Goal: Information Seeking & Learning: Check status

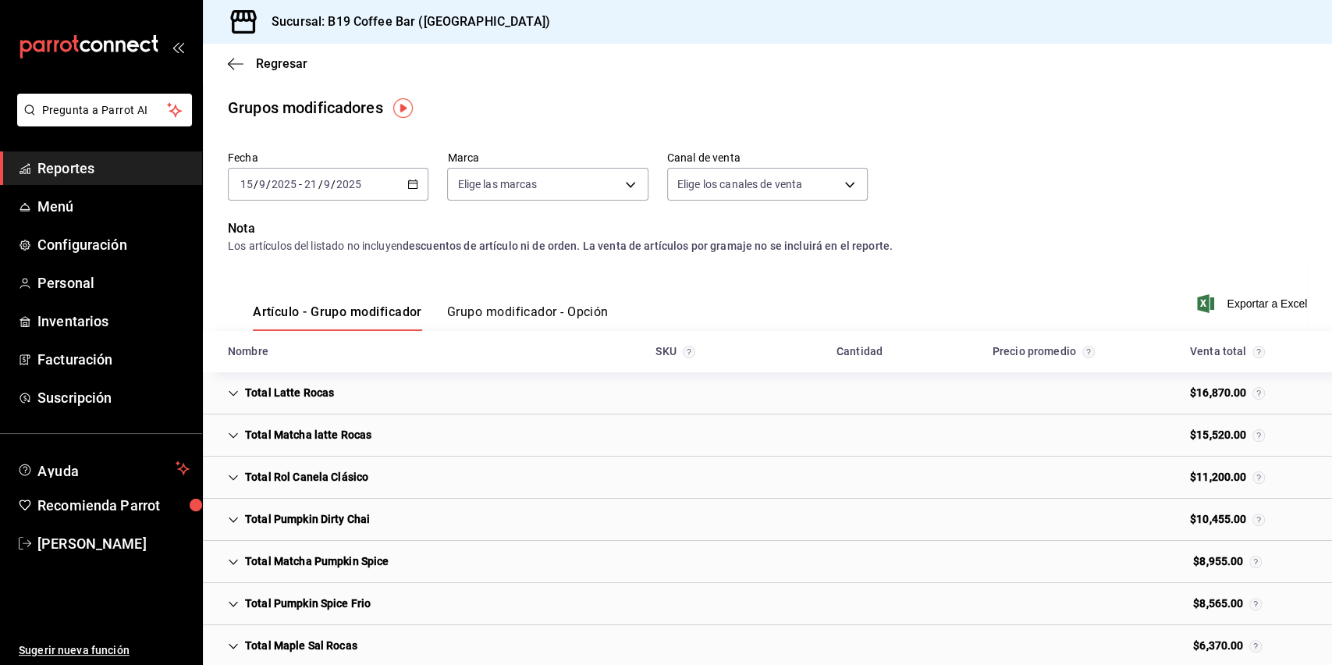
click at [976, 24] on div "Sucursal: B19 Coffee Bar ([GEOGRAPHIC_DATA])" at bounding box center [767, 22] width 1129 height 44
click at [1040, 80] on div "Regresar" at bounding box center [767, 64] width 1129 height 40
click at [904, 148] on div "Fecha [DATE] [DATE] - [DATE] [DATE] Marca Elige las marcas Canal de venta Elige…" at bounding box center [767, 181] width 1079 height 75
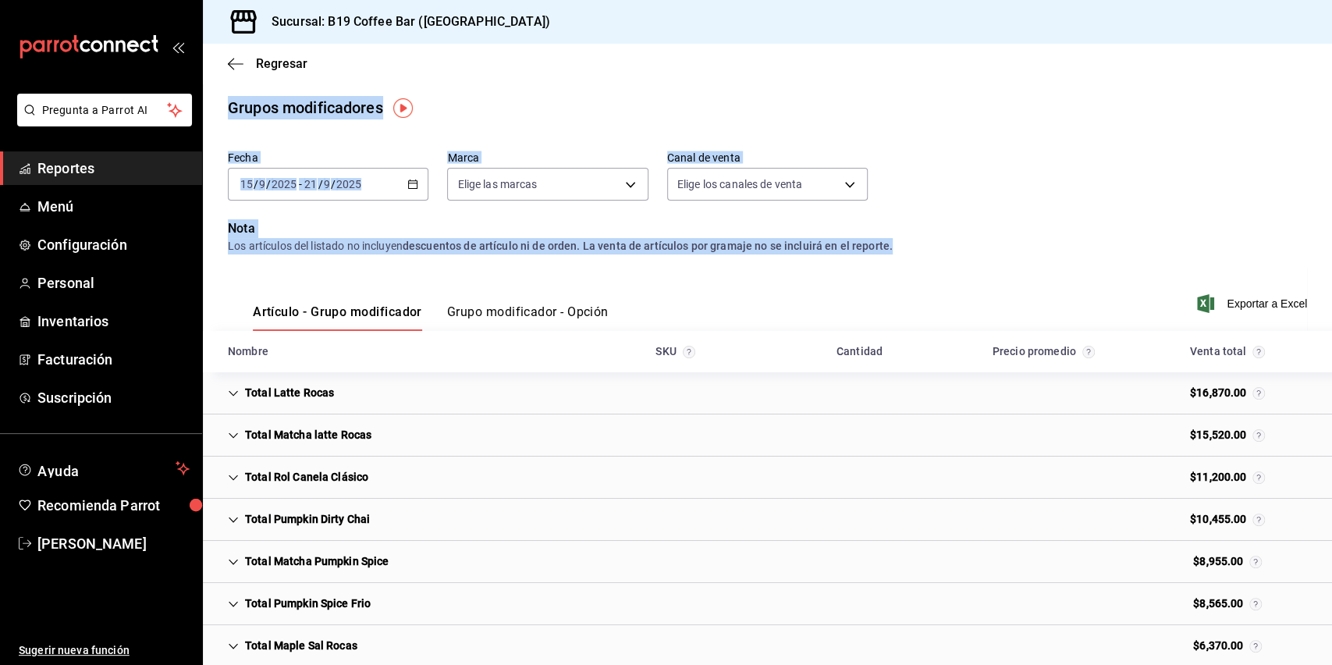
drag, startPoint x: 931, startPoint y: 160, endPoint x: 949, endPoint y: 249, distance: 90.8
click at [949, 249] on main "Regresar Grupos modificadores Fecha [DATE] [DATE] - [DATE] [DATE] Marca Elige l…" at bounding box center [767, 667] width 1129 height 1247
click at [950, 249] on div "Los artículos del listado no incluyen descuentos de artículo ni de orden. La ve…" at bounding box center [767, 246] width 1079 height 16
drag, startPoint x: 933, startPoint y: 26, endPoint x: 948, endPoint y: 317, distance: 291.5
click at [948, 317] on div "Sucursal: B19 Coffee Bar (Mexicali) Regresar Grupos modificadores Fecha [DATE] …" at bounding box center [767, 332] width 1129 height 665
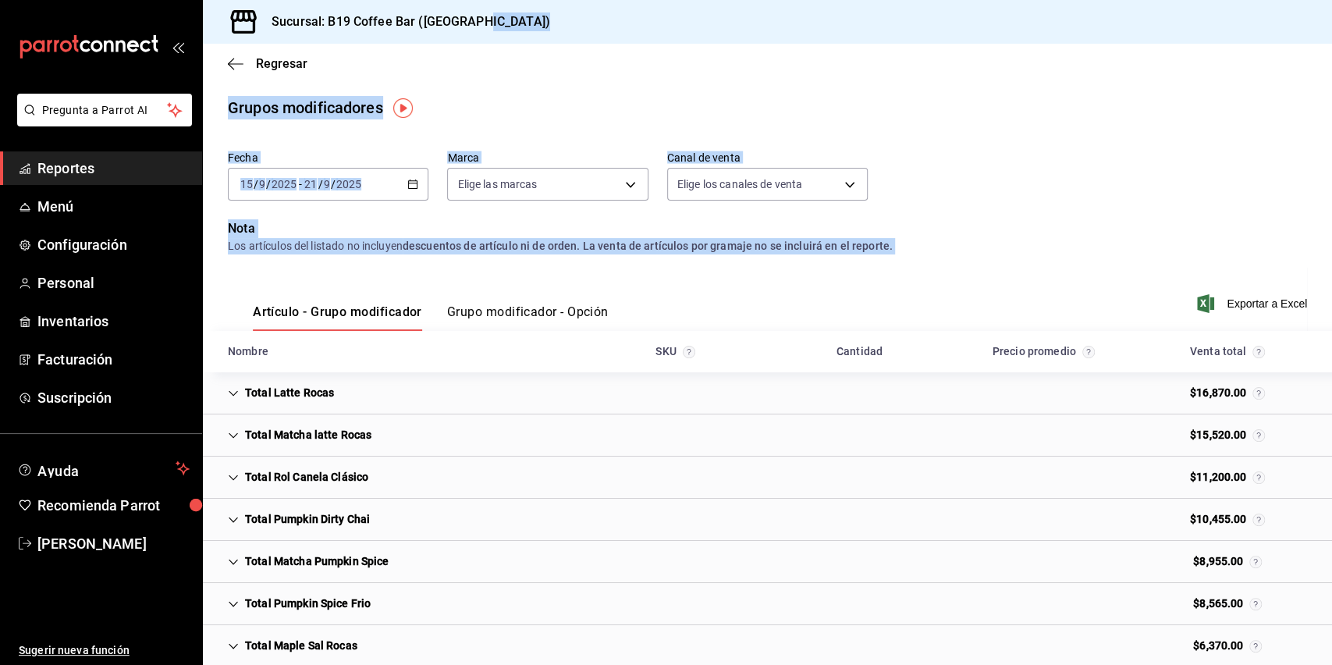
click at [949, 246] on div "Los artículos del listado no incluyen descuentos de artículo ni de orden. La ve…" at bounding box center [767, 246] width 1079 height 16
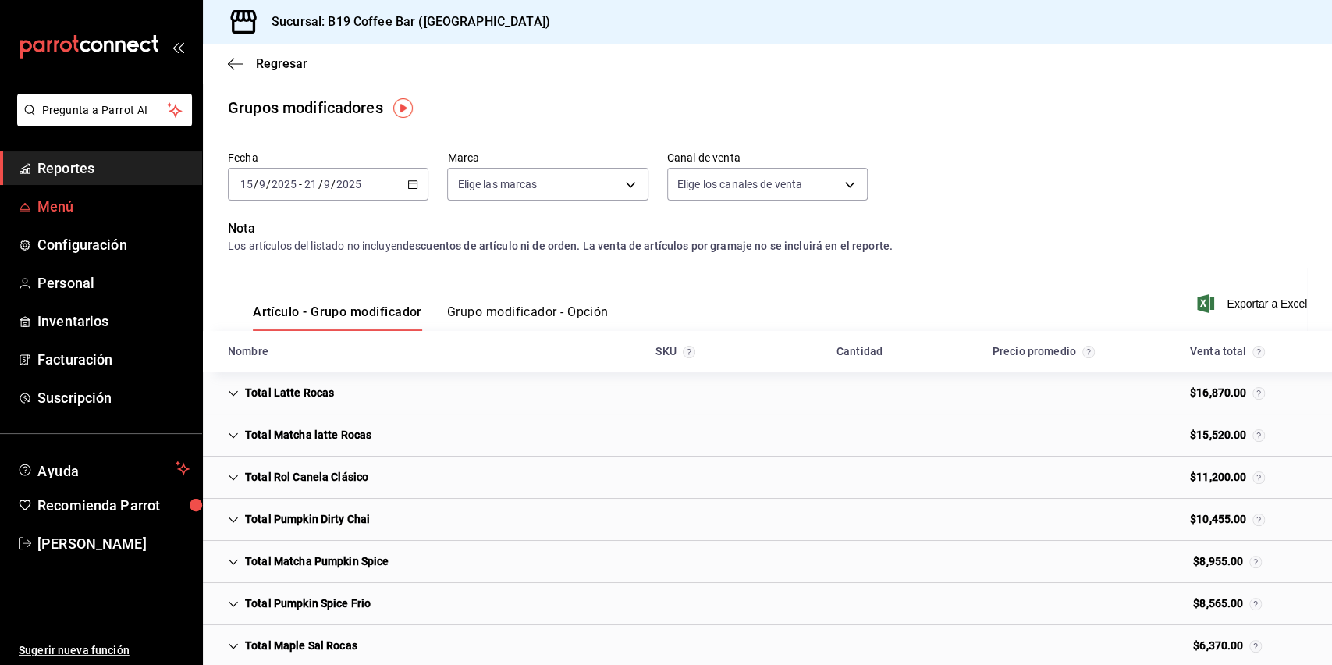
click at [80, 209] on span "Menú" at bounding box center [113, 206] width 152 height 21
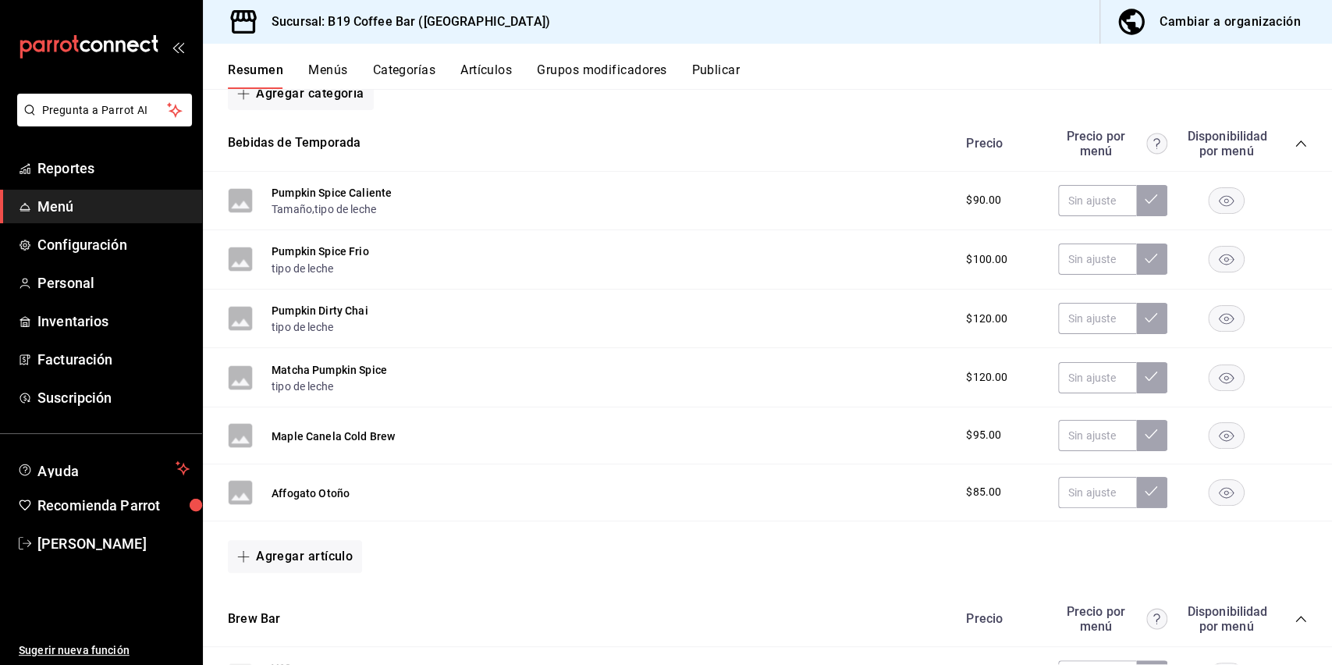
scroll to position [243, 0]
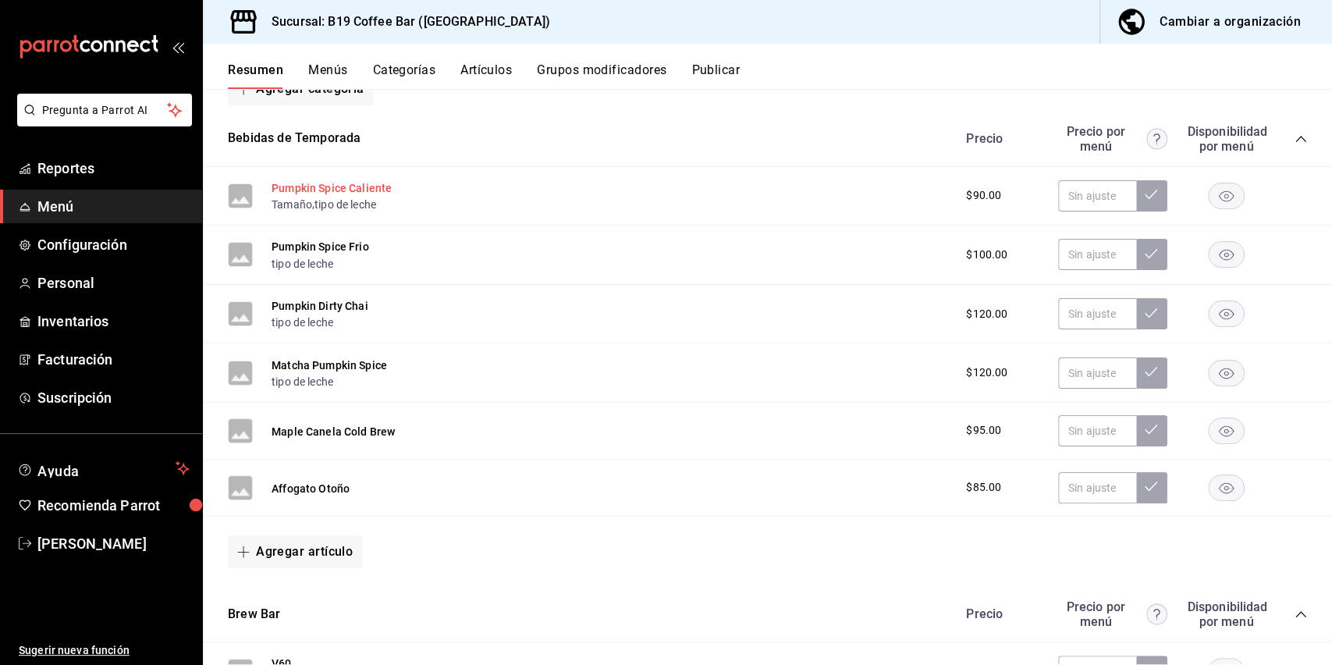
click at [365, 189] on button "Pumpkin Spice Caliente" at bounding box center [332, 188] width 120 height 16
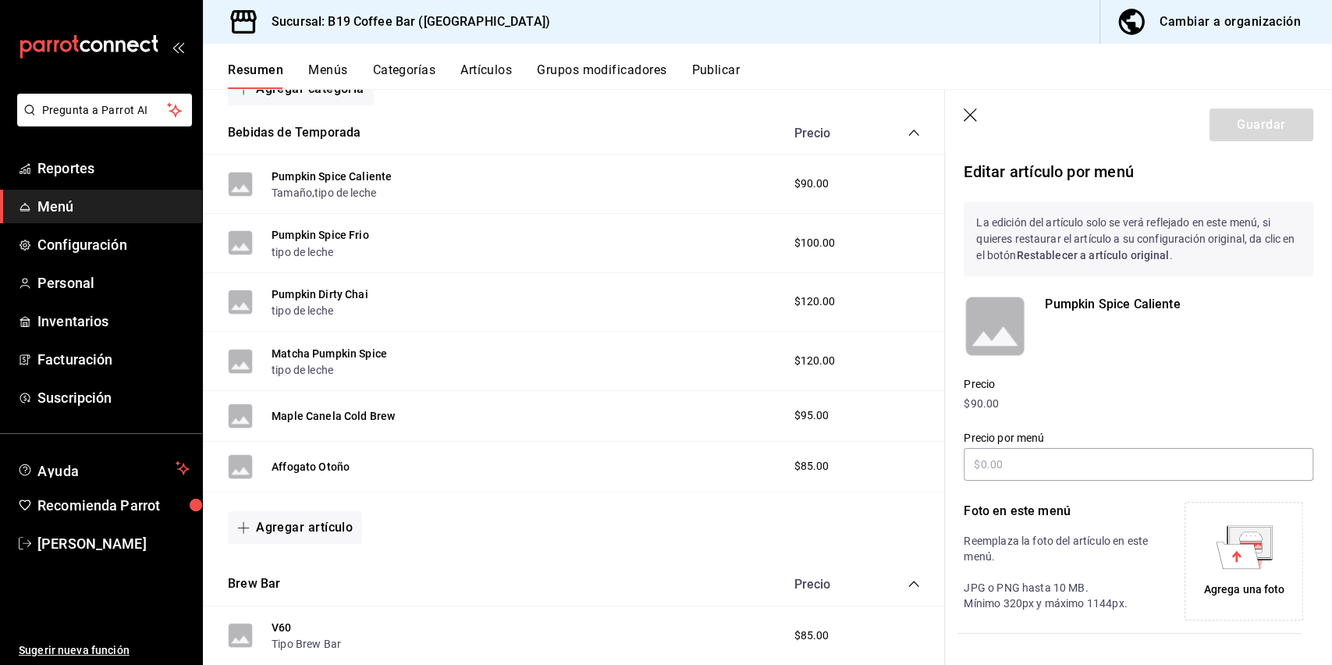
click at [969, 117] on icon "button" at bounding box center [972, 116] width 16 height 16
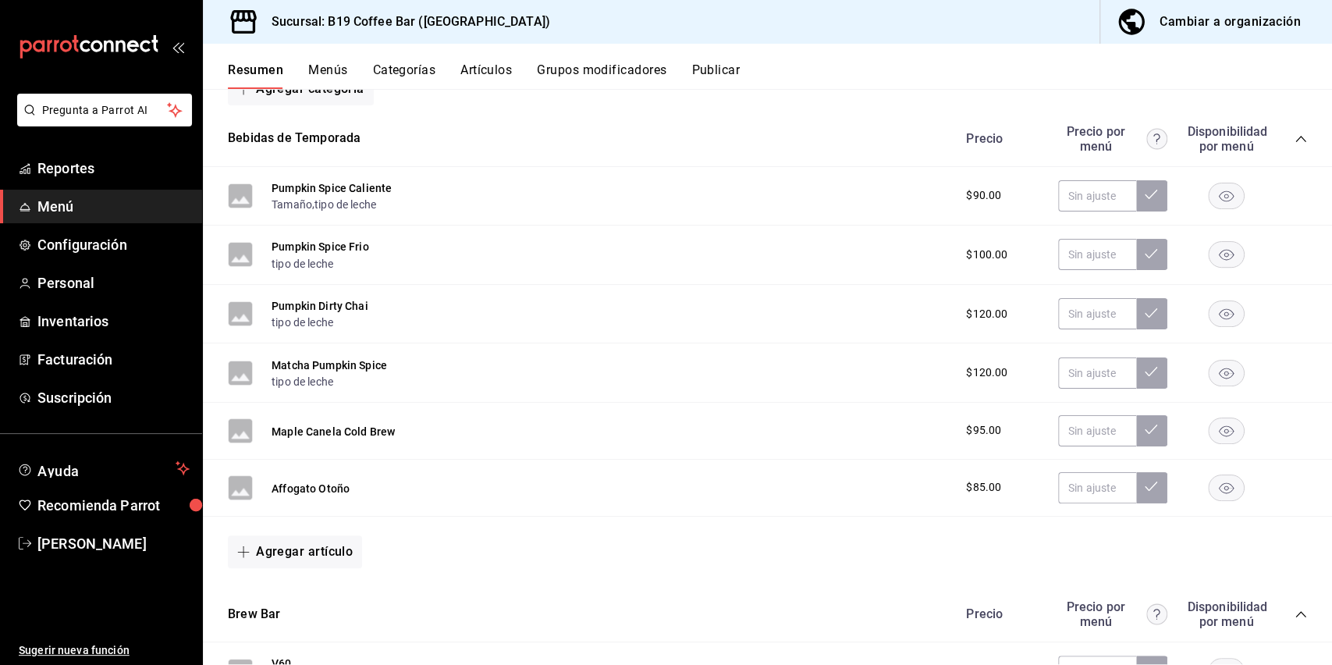
click at [121, 199] on span "Menú" at bounding box center [113, 206] width 152 height 21
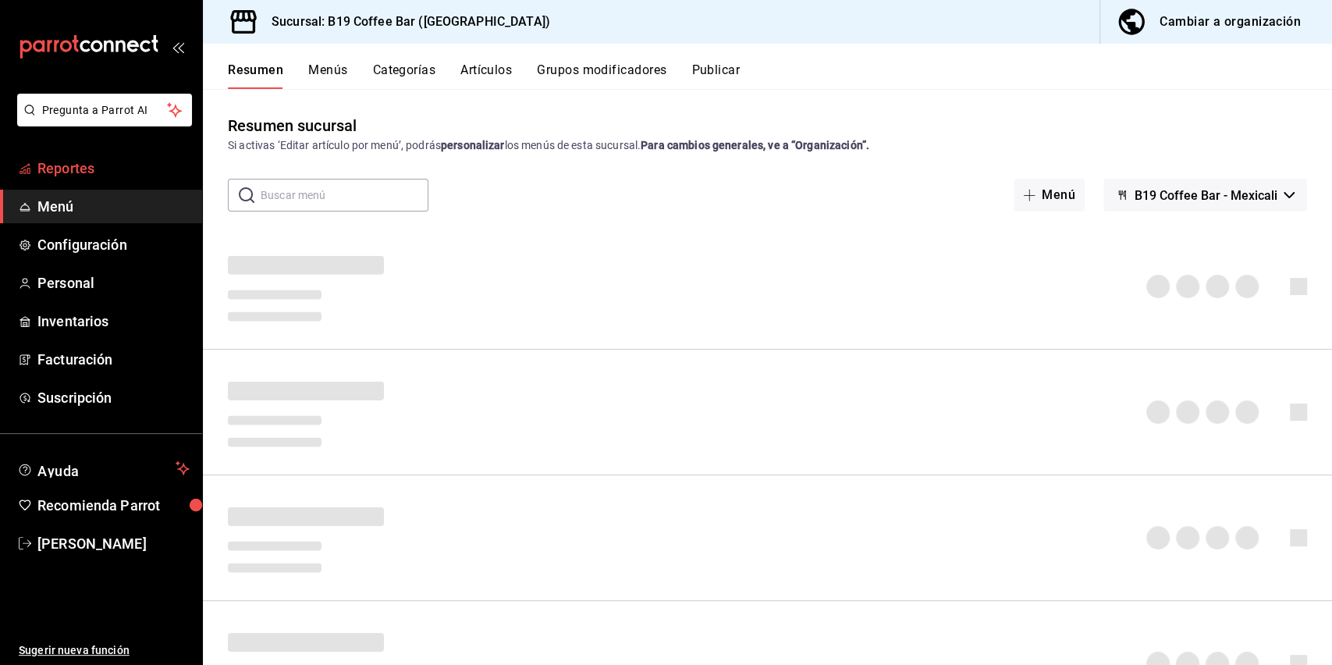
click at [100, 168] on span "Reportes" at bounding box center [113, 168] width 152 height 21
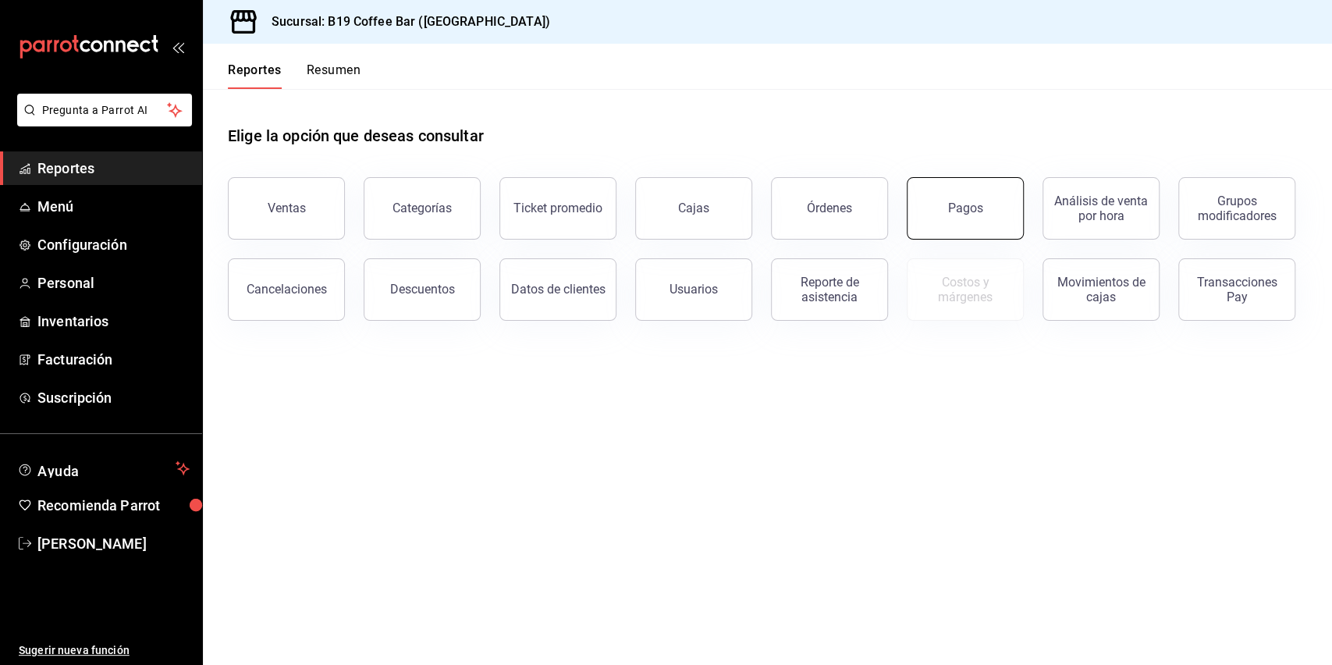
click at [937, 208] on button "Pagos" at bounding box center [965, 208] width 117 height 62
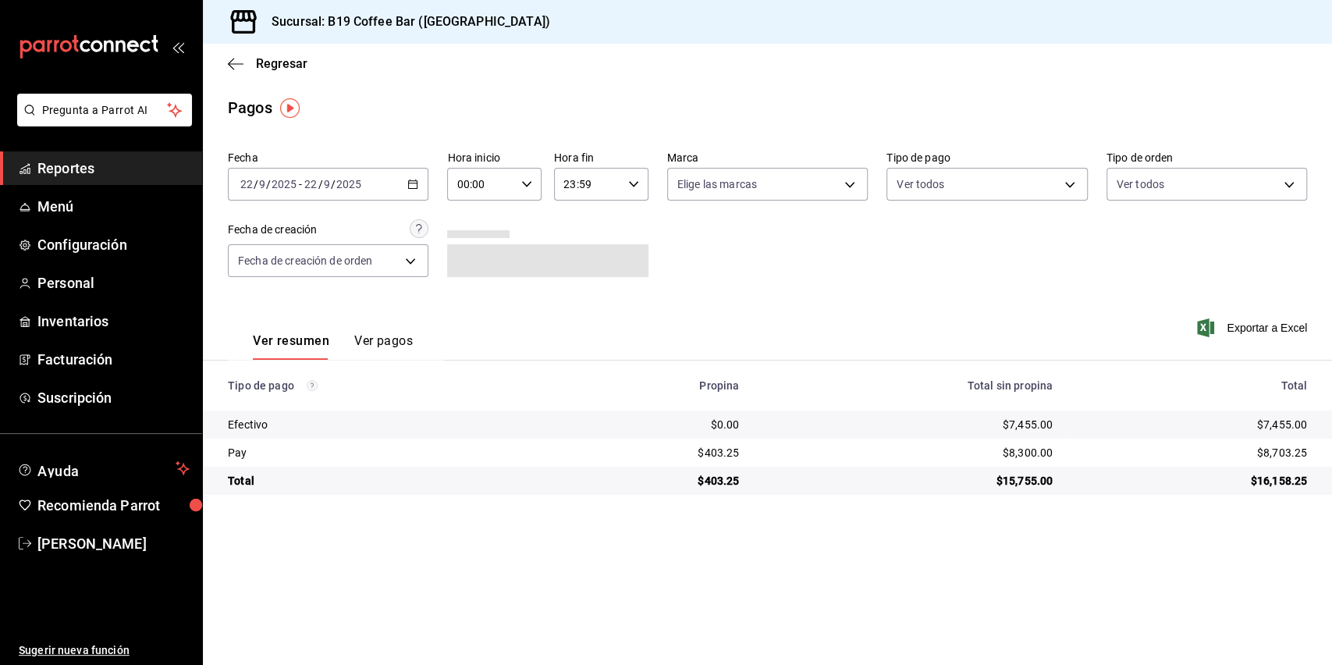
click at [392, 188] on div "[DATE] [DATE] - [DATE] [DATE]" at bounding box center [328, 184] width 201 height 33
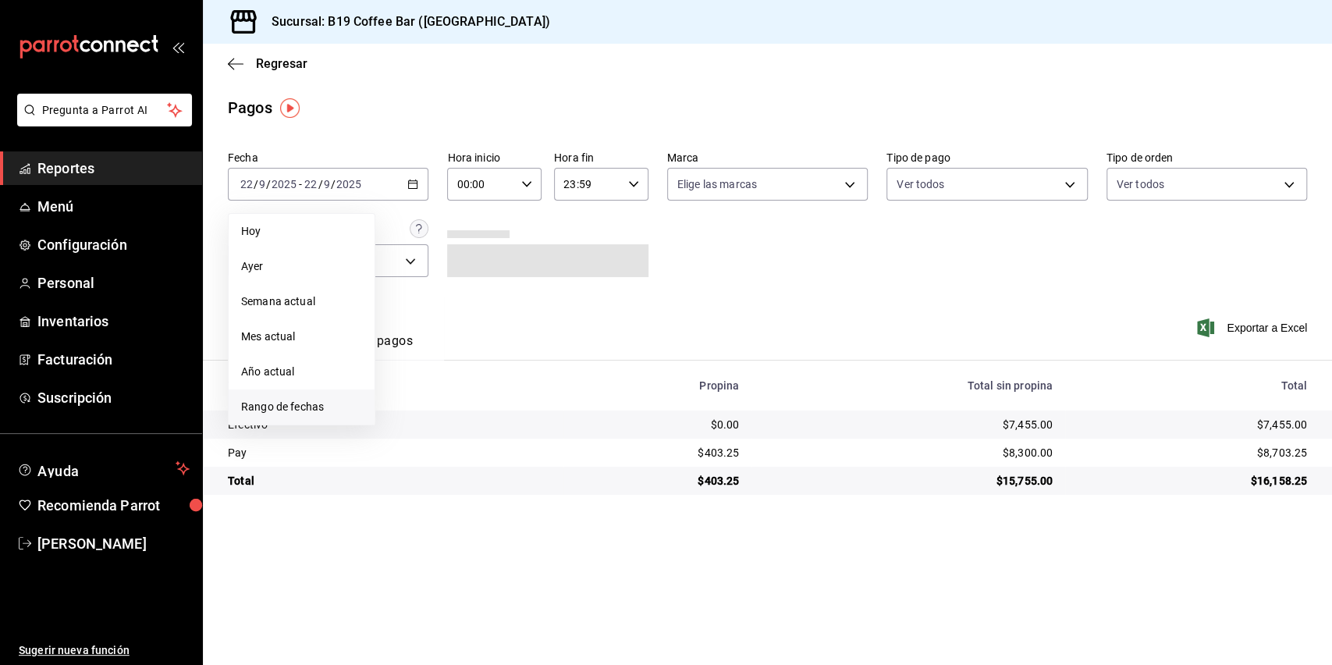
click at [325, 399] on span "Rango de fechas" at bounding box center [301, 407] width 121 height 16
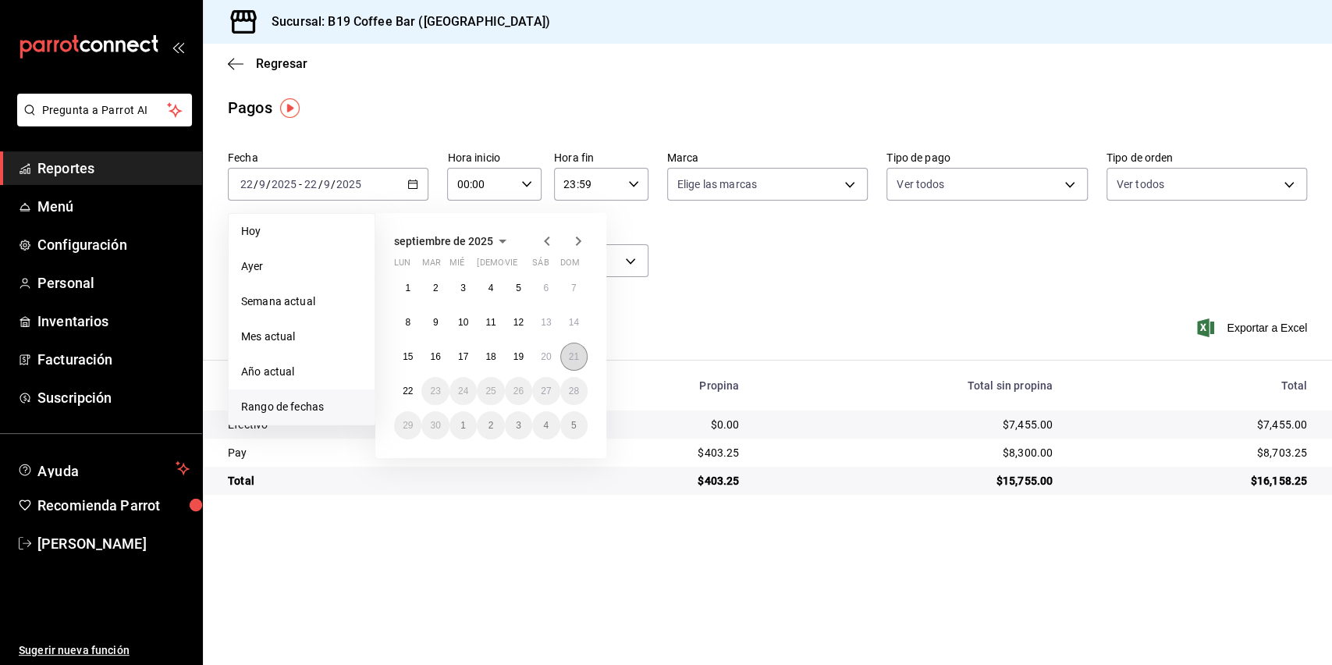
click at [574, 354] on abbr "21" at bounding box center [574, 356] width 10 height 11
click at [407, 355] on abbr "15" at bounding box center [408, 356] width 10 height 11
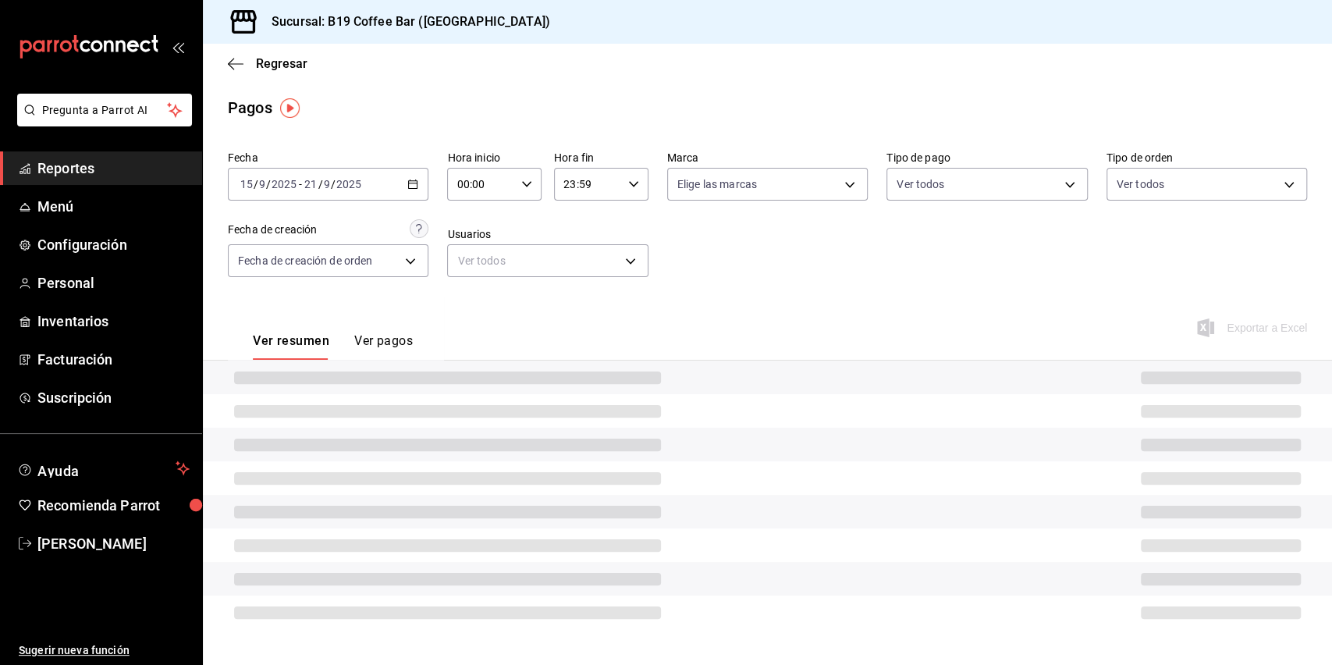
click at [848, 273] on div "Fecha [DATE] [DATE] - [DATE] [DATE] Hora inicio 00:00 Hora inicio Hora fin 23:5…" at bounding box center [767, 219] width 1079 height 151
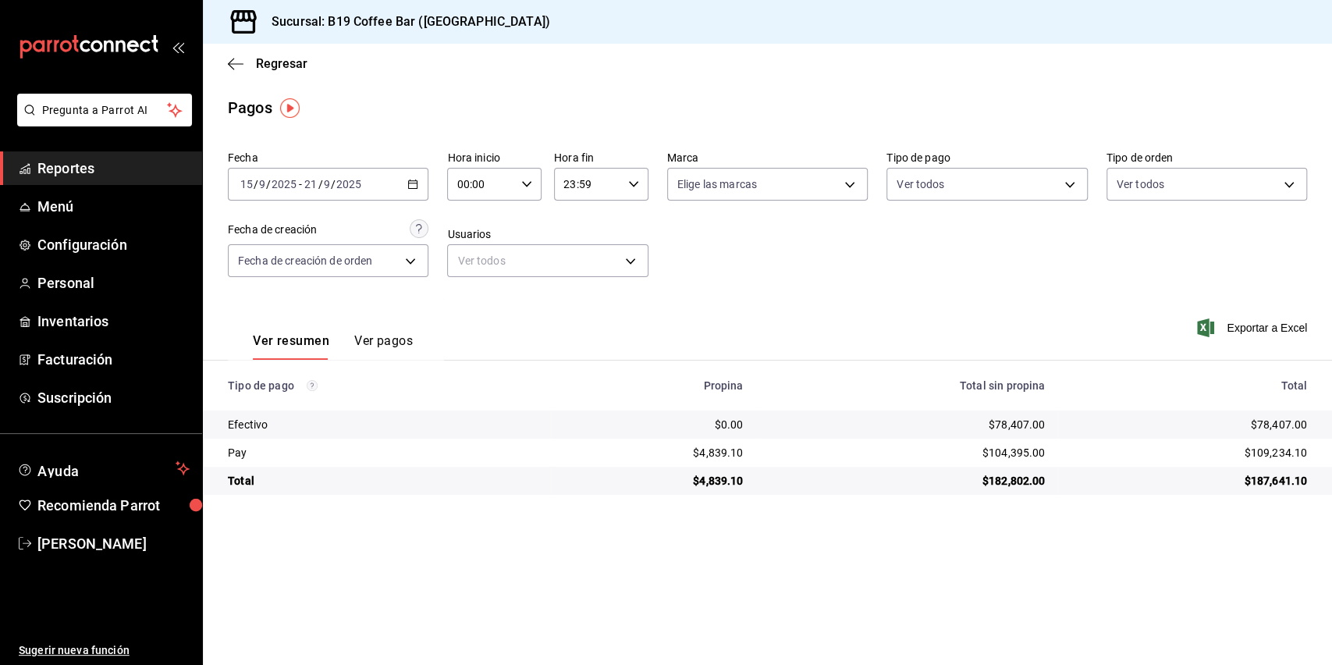
click at [773, 514] on main "Regresar Pagos Fecha [DATE] [DATE] - [DATE] [DATE] Hora inicio 00:00 Hora inici…" at bounding box center [767, 354] width 1129 height 621
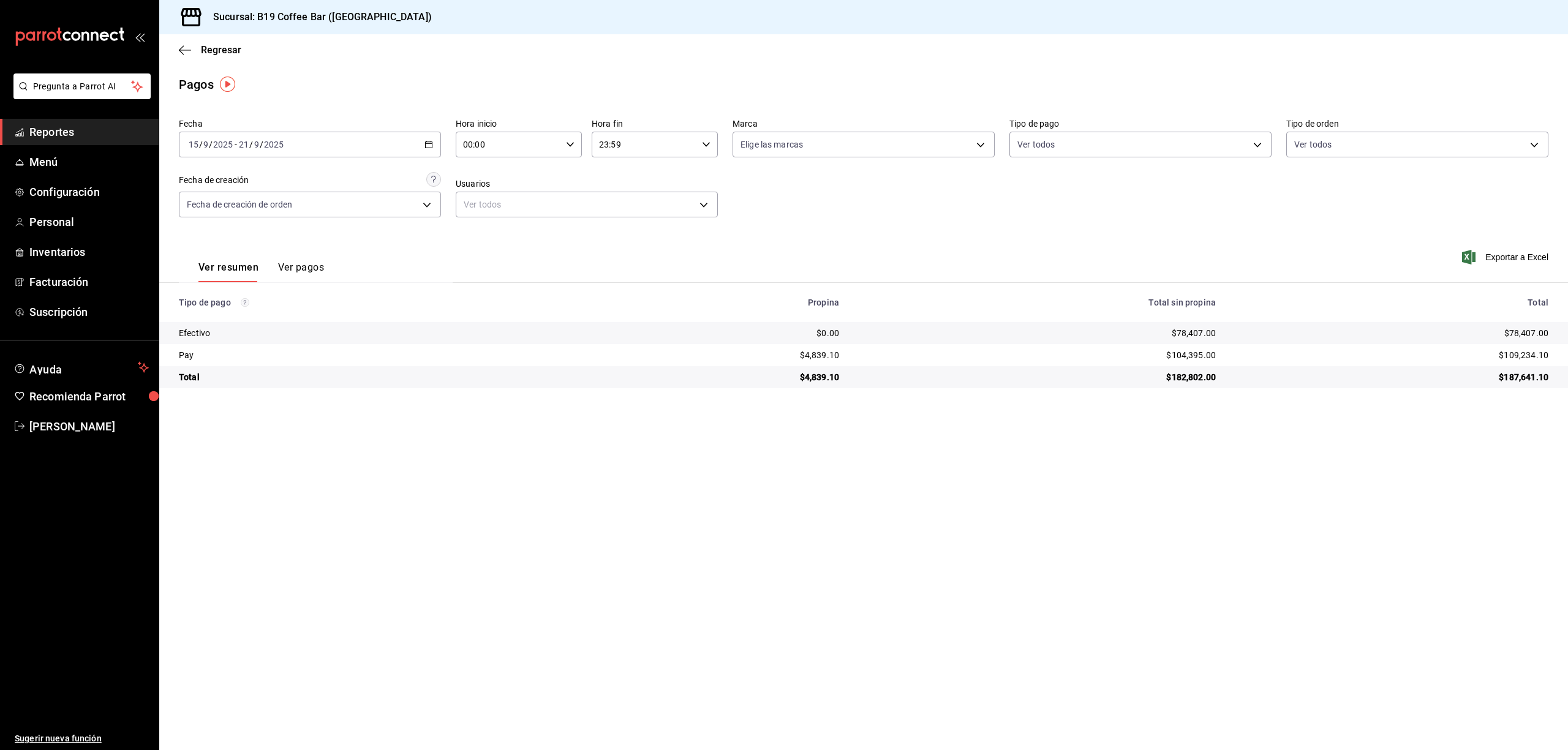
click at [409, 253] on div "Ver resumen Ver pagos" at bounding box center [315, 257] width 274 height 50
click at [189, 54] on icon "button" at bounding box center [185, 50] width 13 height 11
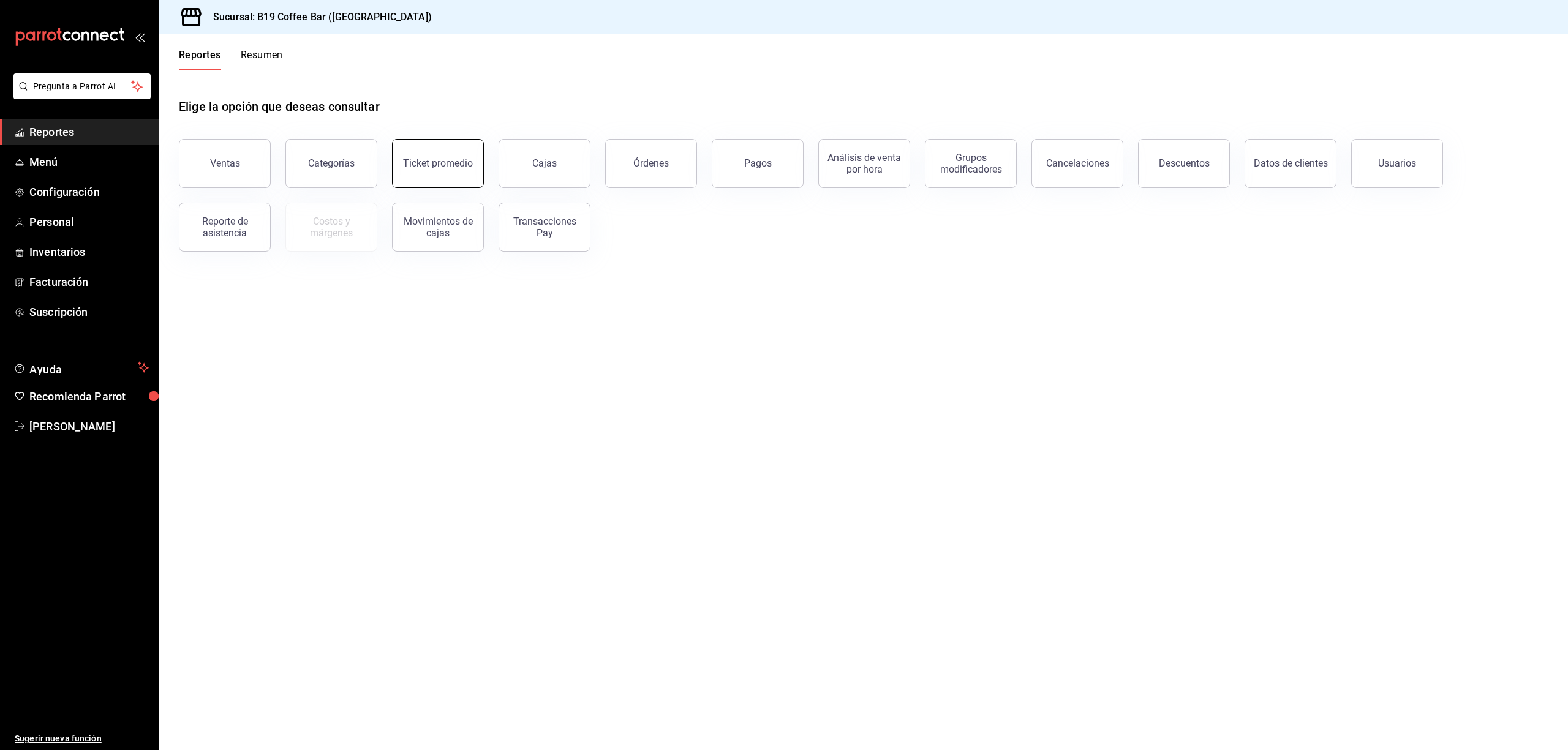
click at [471, 162] on button "Ticket promedio" at bounding box center [438, 163] width 92 height 49
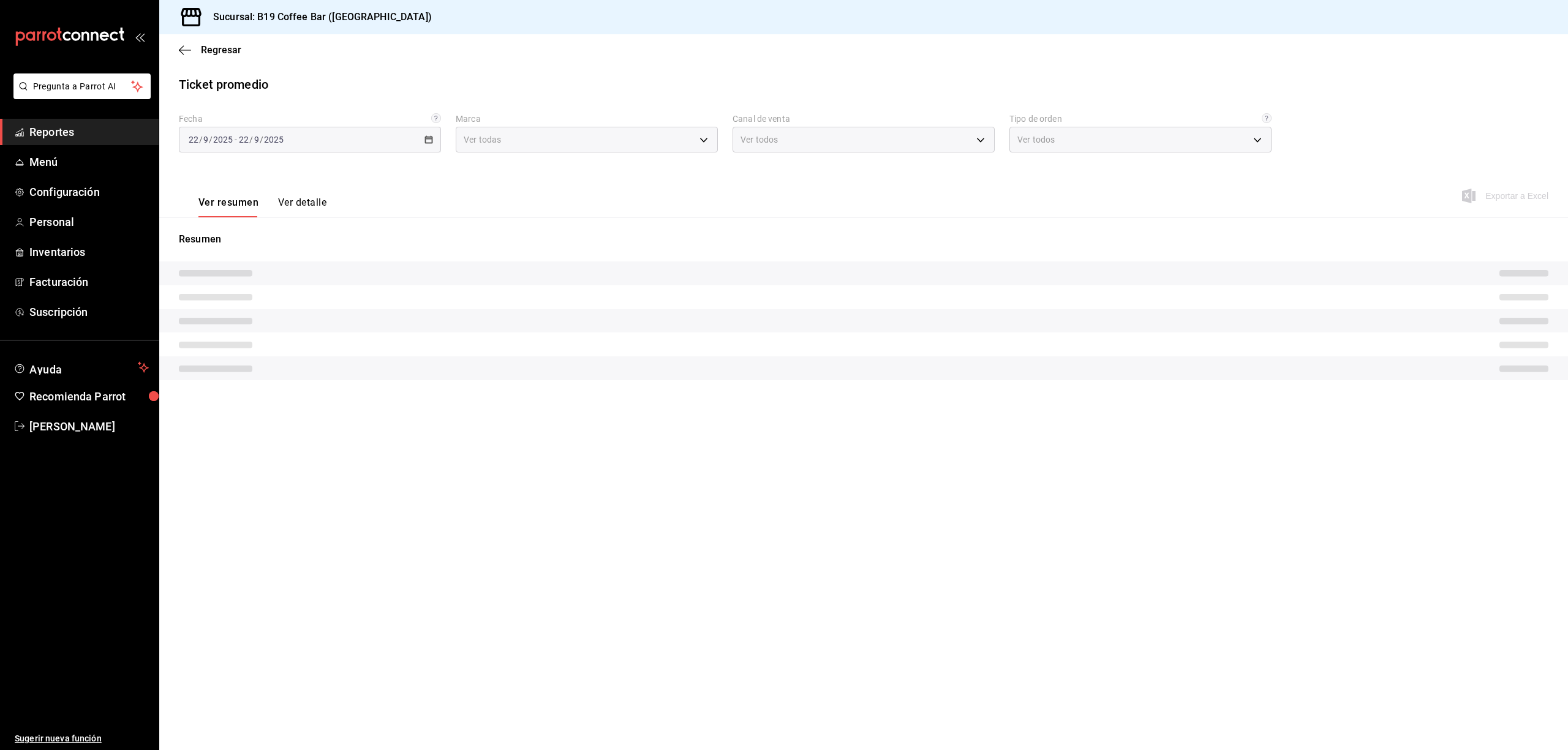
type input "60a04dc3-d0cc-4560-9062-d9b9c41cb37d"
type input "PARROT,UBER_EATS,RAPPI,DIDI_FOOD,ONLINE"
type input "fd315059-cd8c-43d6-9548-0155f61db8ec,c6c30e4b-a81d-48ab-a83b-333b77f0d9d1,037aa…"
drag, startPoint x: 428, startPoint y: 144, endPoint x: 327, endPoint y: 253, distance: 148.6
click at [428, 142] on div "[DATE] [DATE] - [DATE] [DATE]" at bounding box center [310, 140] width 262 height 26
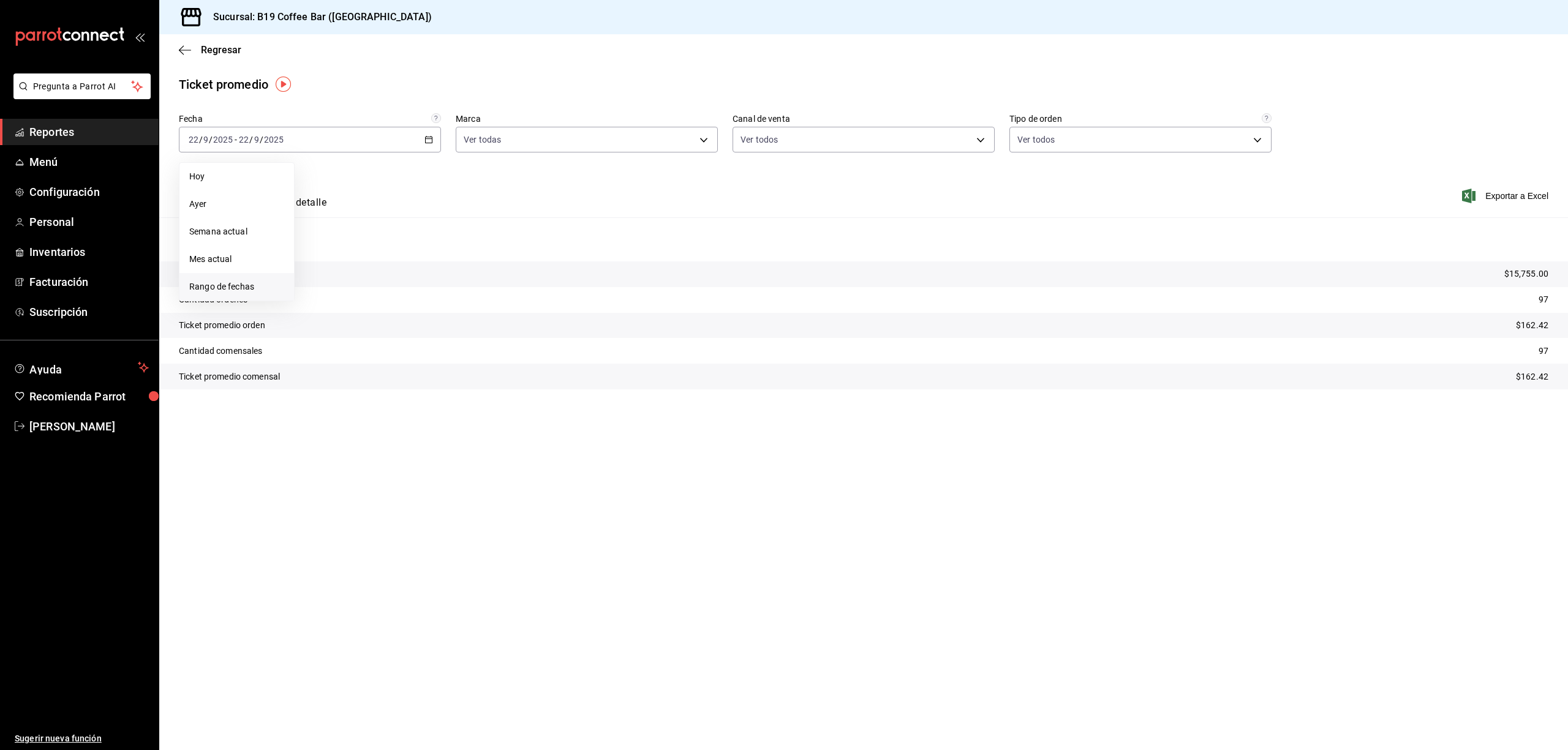
click at [242, 280] on span "Rango de fechas" at bounding box center [236, 286] width 95 height 13
click at [323, 272] on abbr "15" at bounding box center [320, 275] width 8 height 9
click at [454, 271] on abbr "21" at bounding box center [450, 275] width 8 height 9
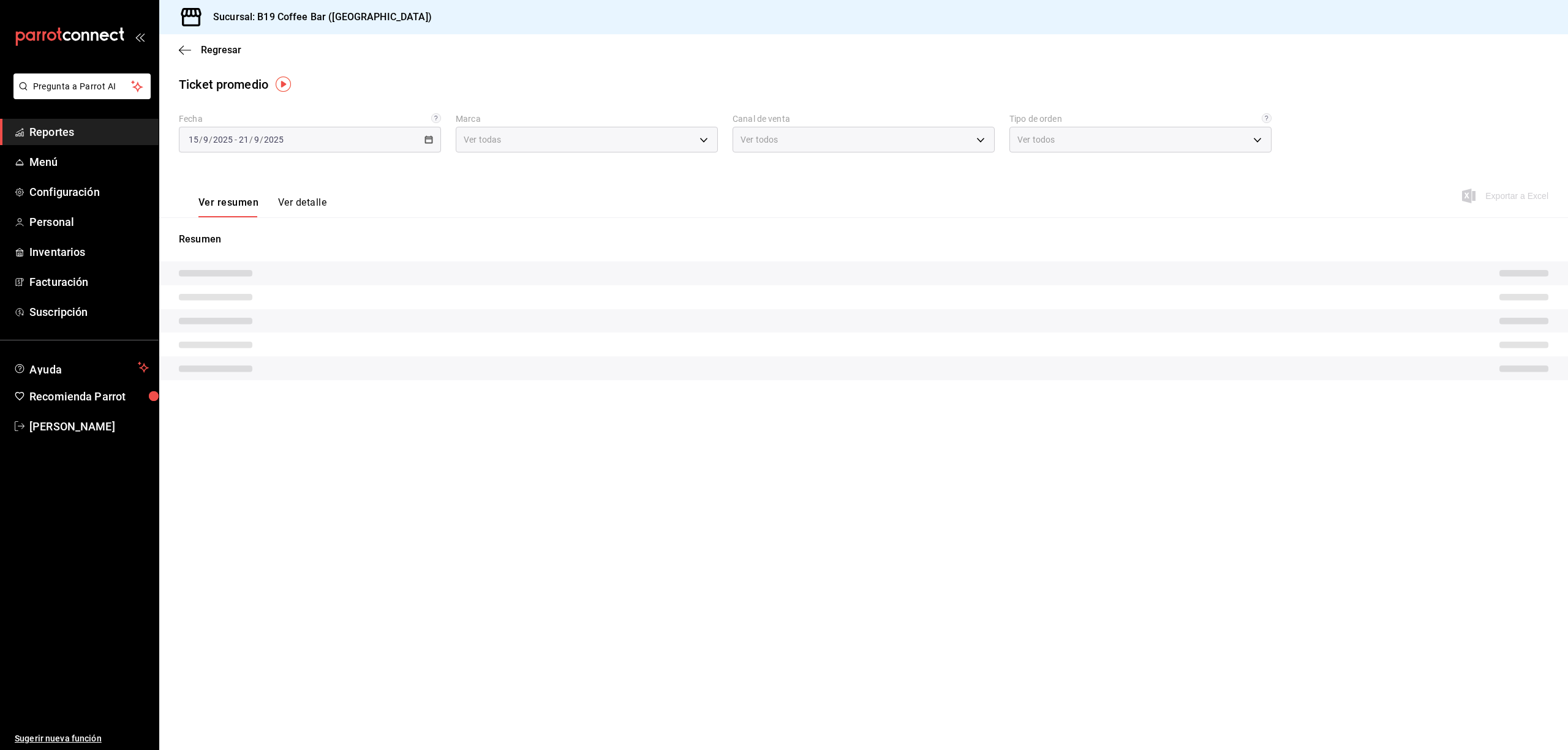
click at [554, 206] on div "Ver resumen Ver detalle Exportar a Excel" at bounding box center [863, 192] width 1409 height 50
click at [93, 113] on li "Pregunta a Parrot AI" at bounding box center [79, 96] width 149 height 46
click at [91, 126] on span "Reportes" at bounding box center [89, 132] width 119 height 16
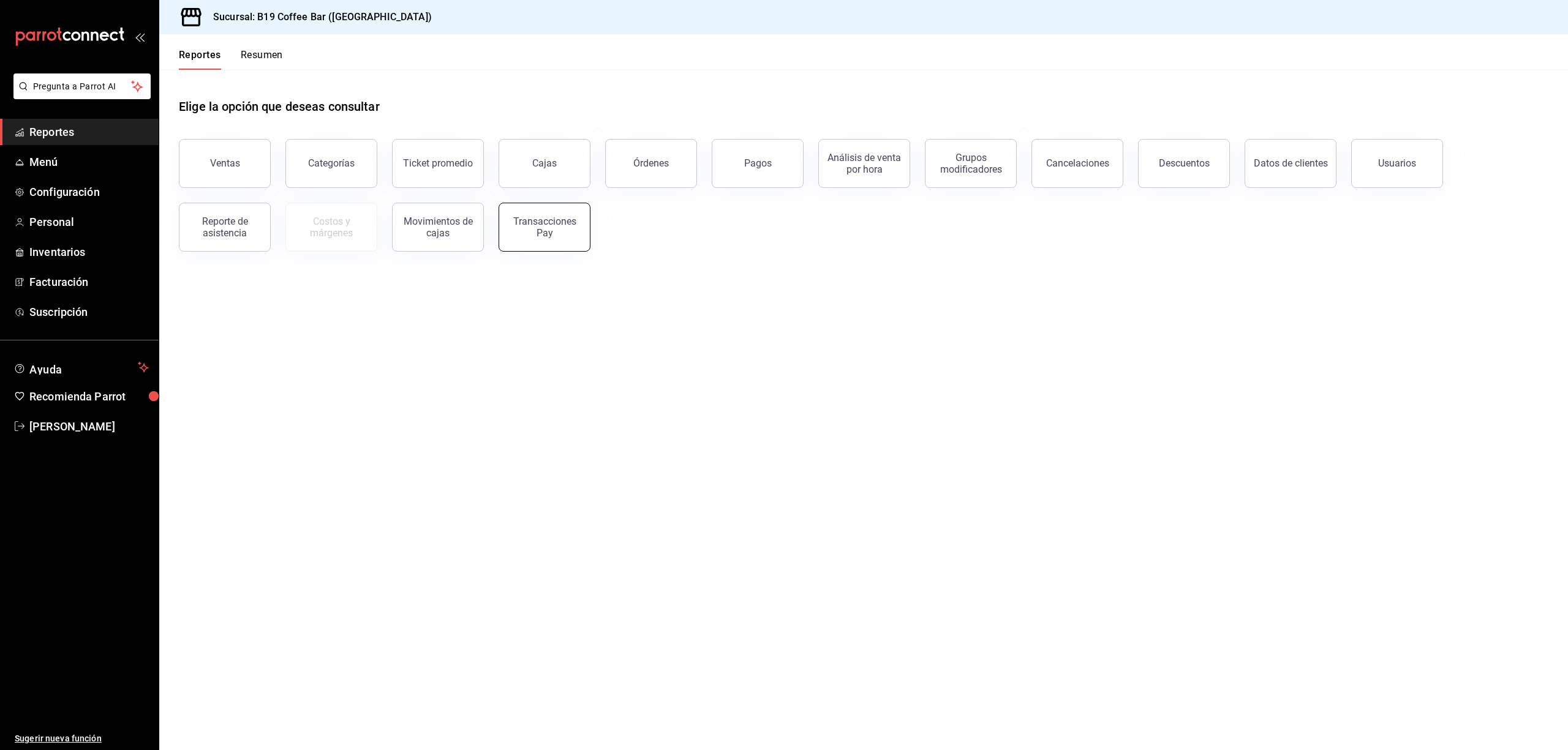
click at [577, 228] on div "Transacciones Pay" at bounding box center [544, 228] width 76 height 24
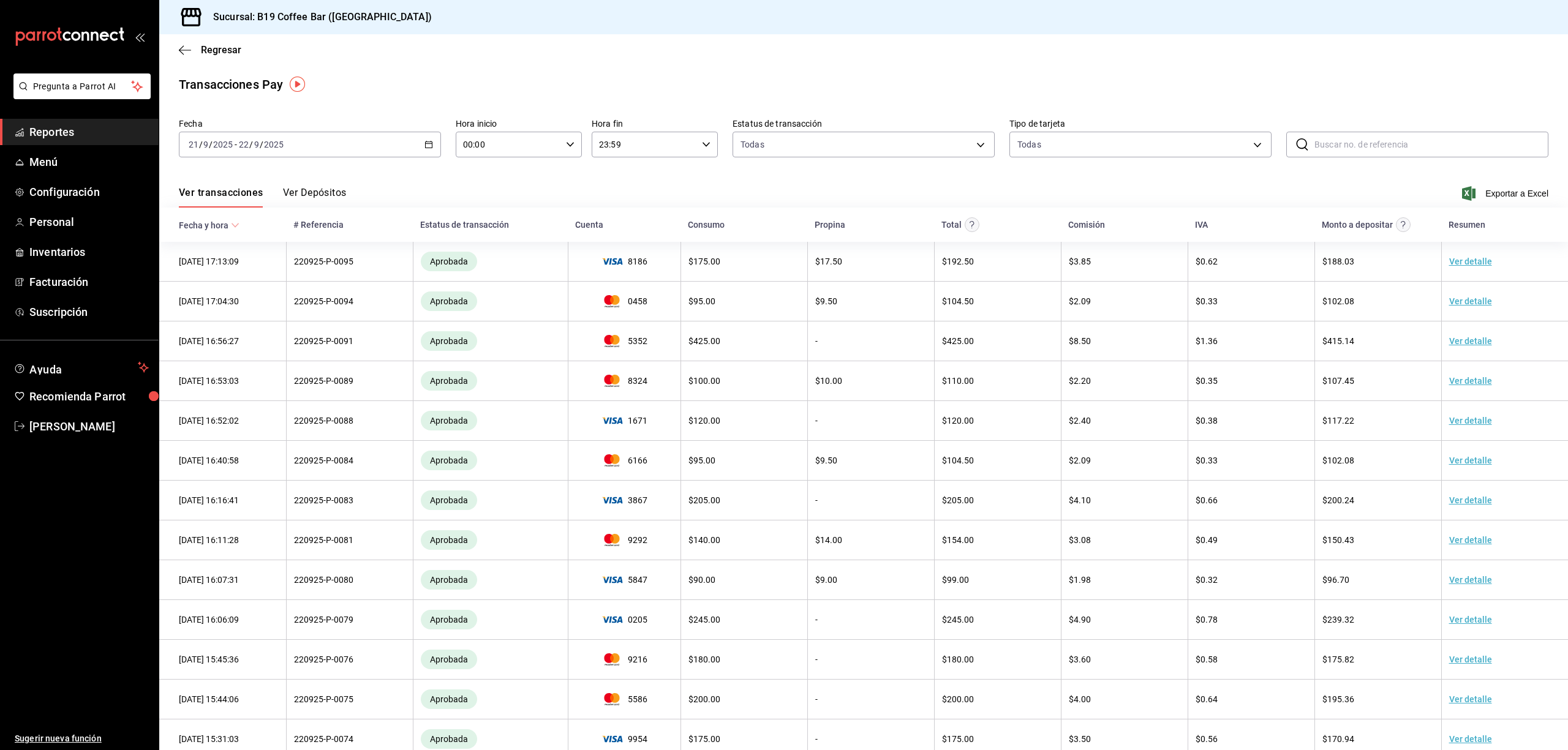
click at [188, 42] on div "Regresar" at bounding box center [863, 50] width 1409 height 31
click at [187, 50] on icon "button" at bounding box center [185, 50] width 13 height 11
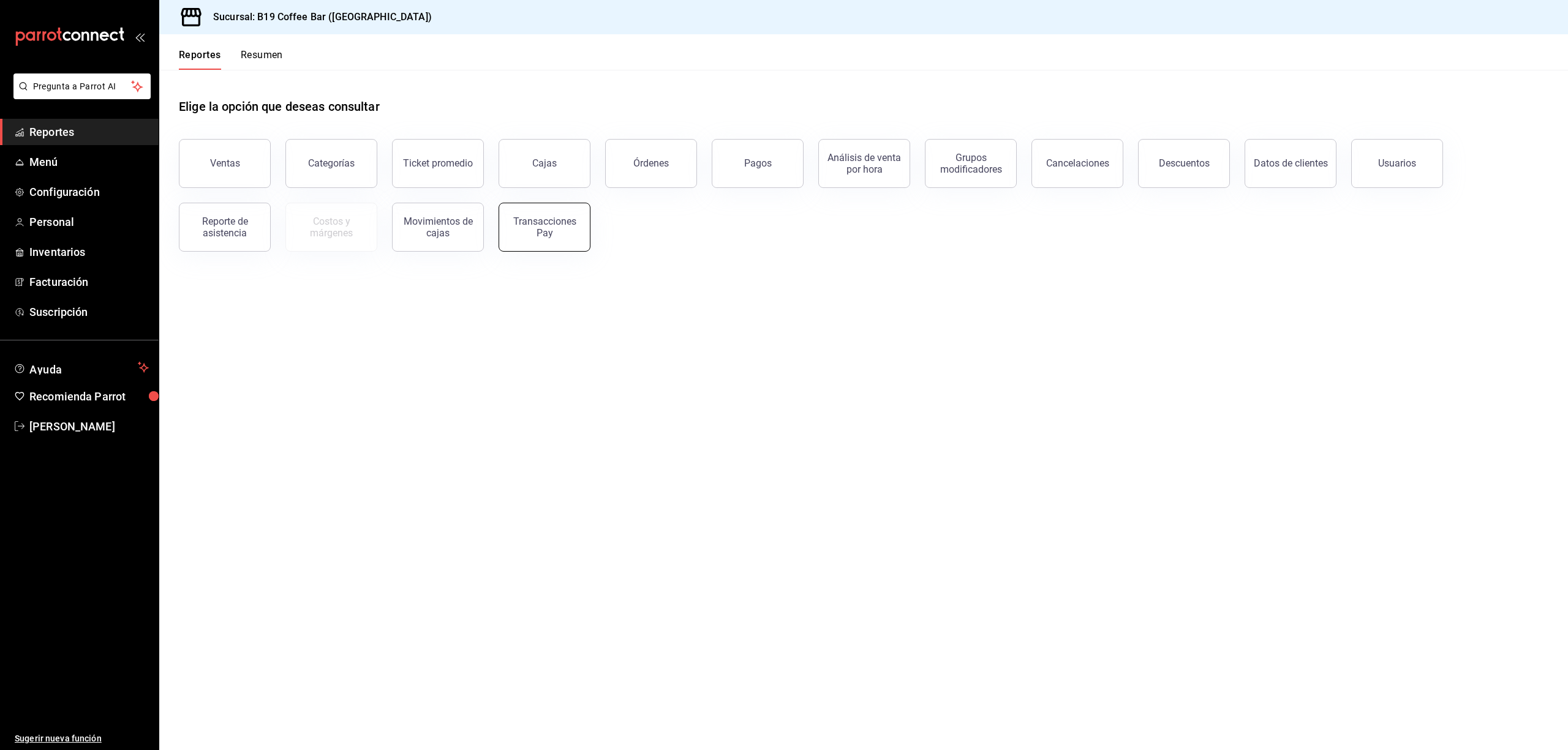
click at [539, 214] on button "Transacciones Pay" at bounding box center [544, 227] width 92 height 49
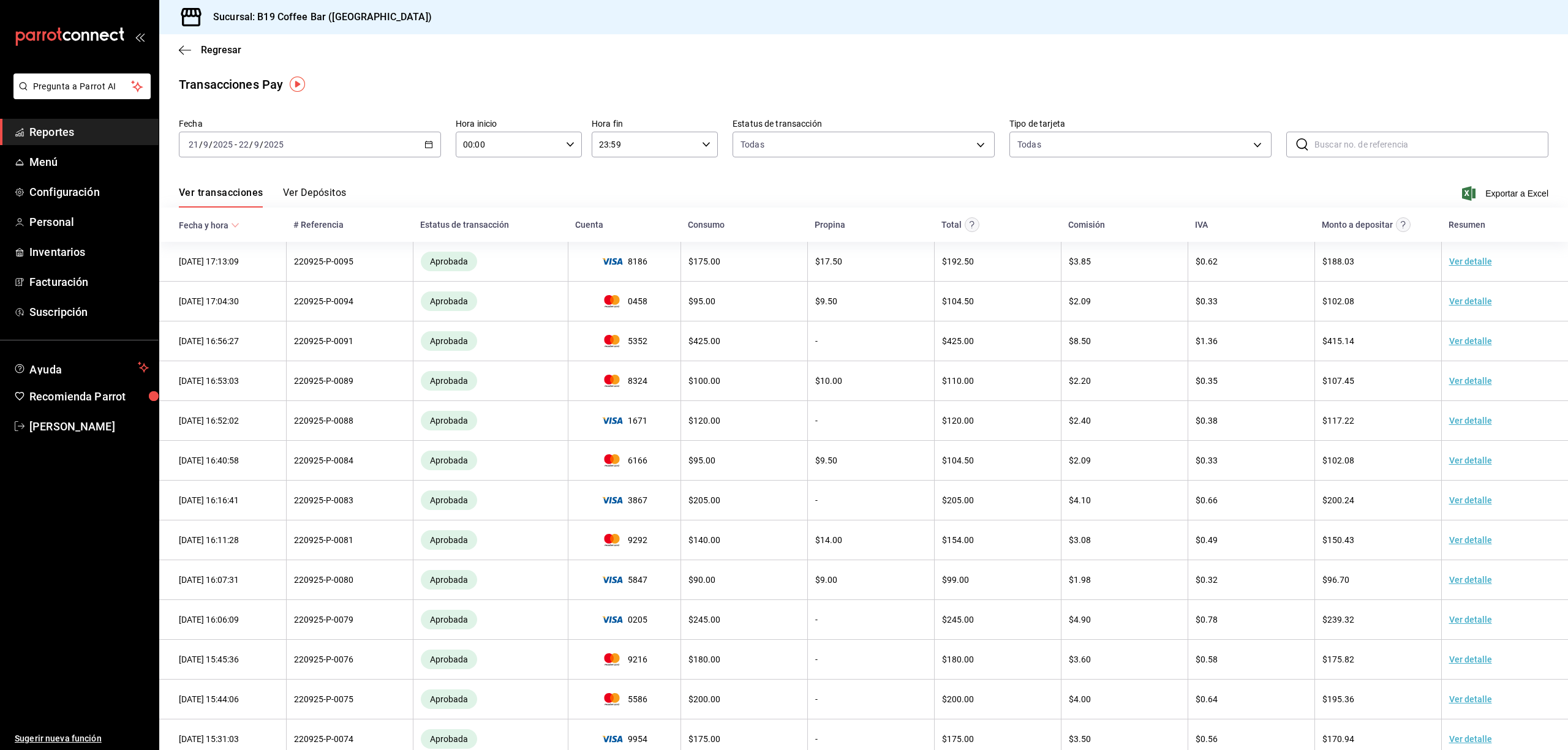
click at [420, 144] on div "[DATE] [DATE] - [DATE] [DATE]" at bounding box center [310, 144] width 262 height 26
click at [229, 322] on span "Rango de fechas" at bounding box center [236, 319] width 95 height 13
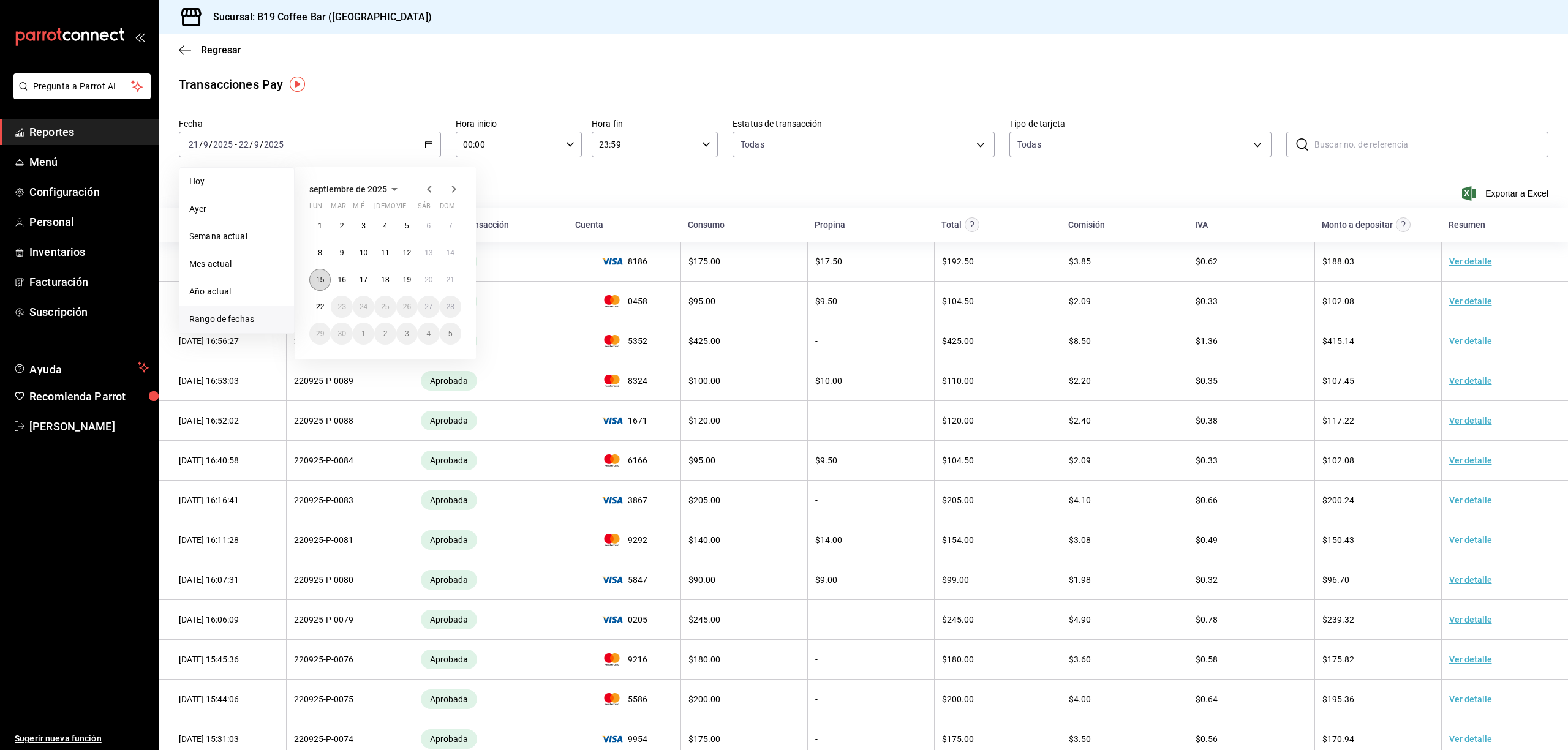
click at [321, 280] on abbr "15" at bounding box center [320, 279] width 8 height 9
click at [447, 280] on abbr "21" at bounding box center [450, 279] width 8 height 9
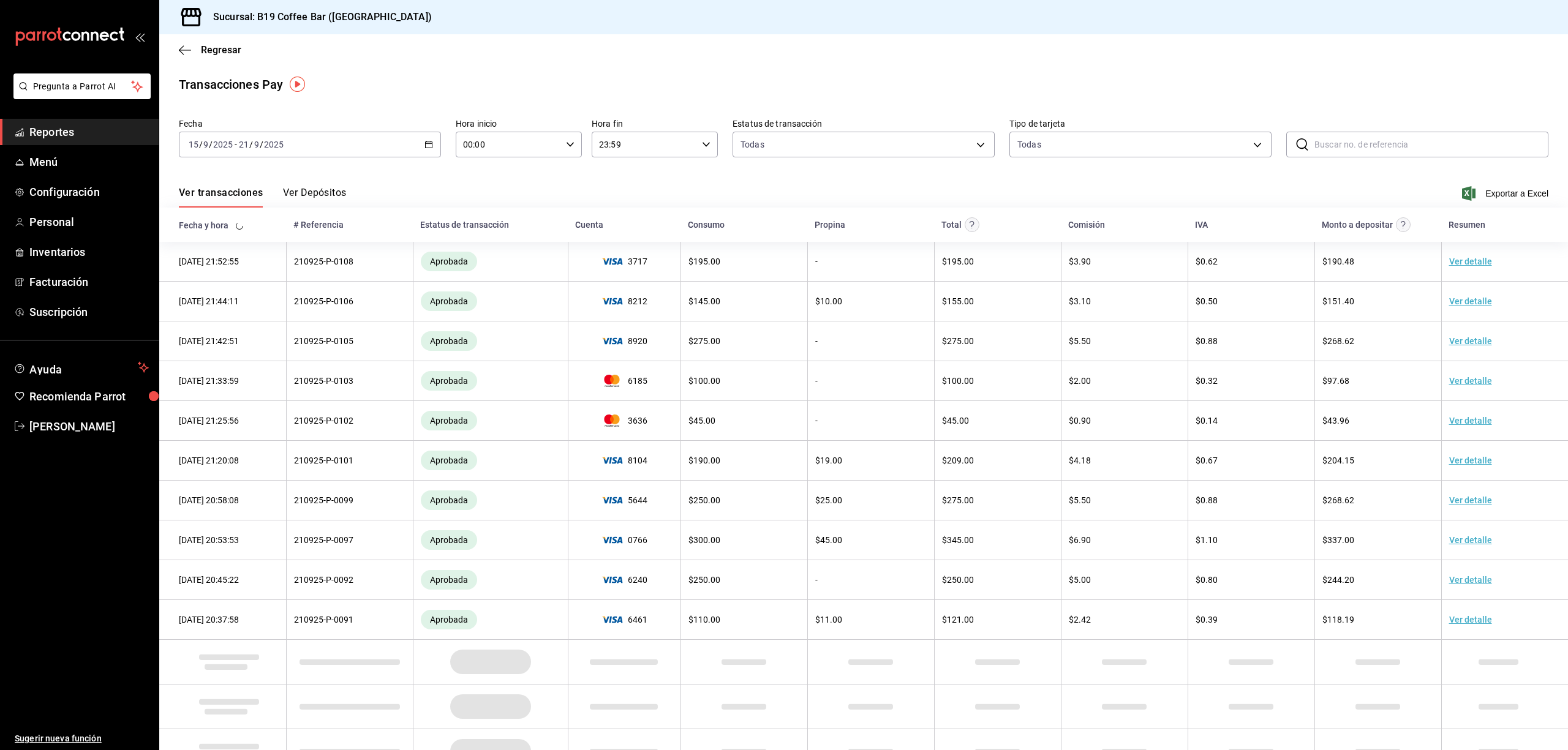
click at [577, 82] on div "Transacciones Pay" at bounding box center [863, 84] width 1369 height 18
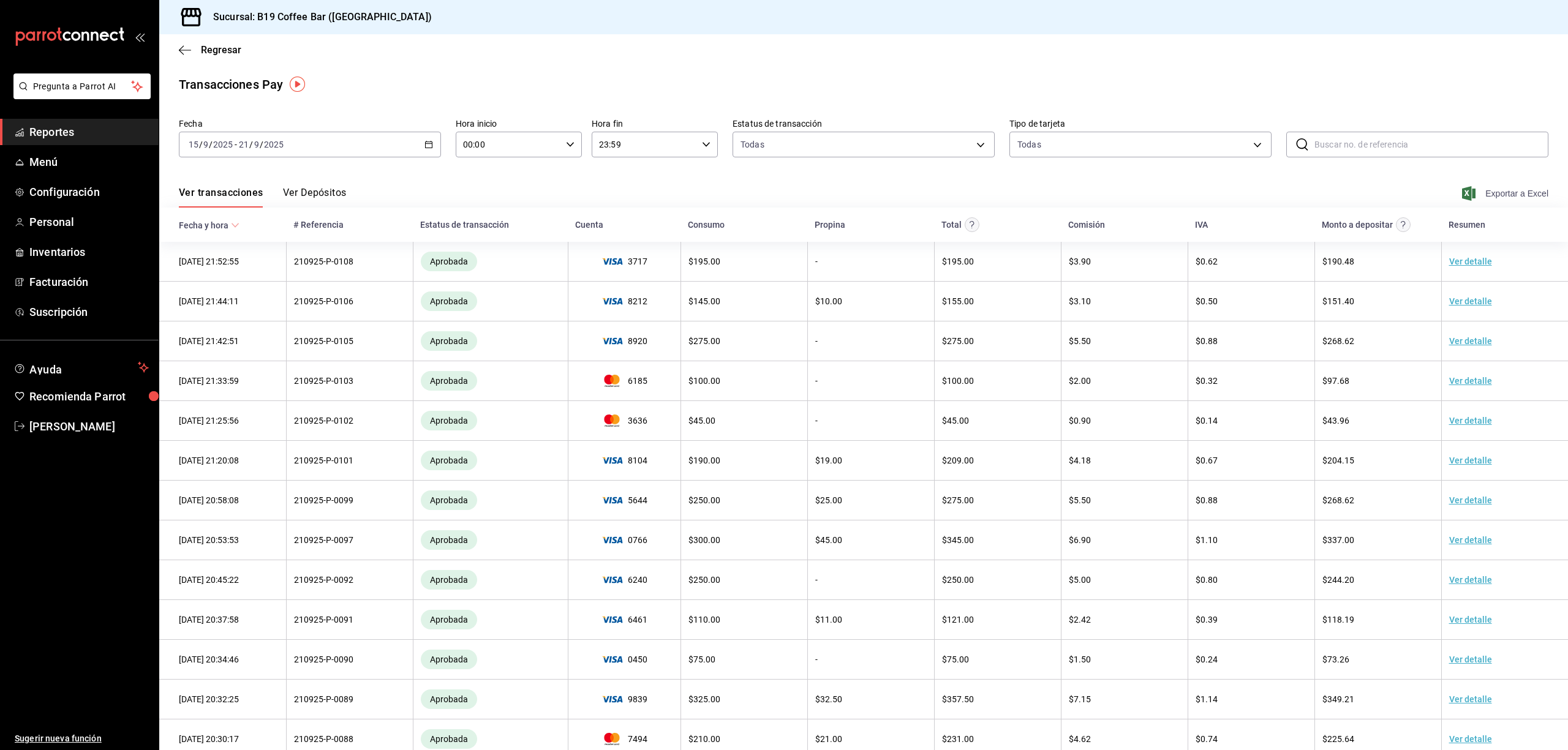
click at [1045, 189] on span "Exportar a Excel" at bounding box center [1506, 193] width 84 height 15
drag, startPoint x: 1027, startPoint y: 64, endPoint x: 1052, endPoint y: 35, distance: 38.3
click at [1027, 64] on div "Regresar" at bounding box center [863, 50] width 1409 height 31
click at [1045, 56] on div "Regresar" at bounding box center [863, 50] width 1409 height 31
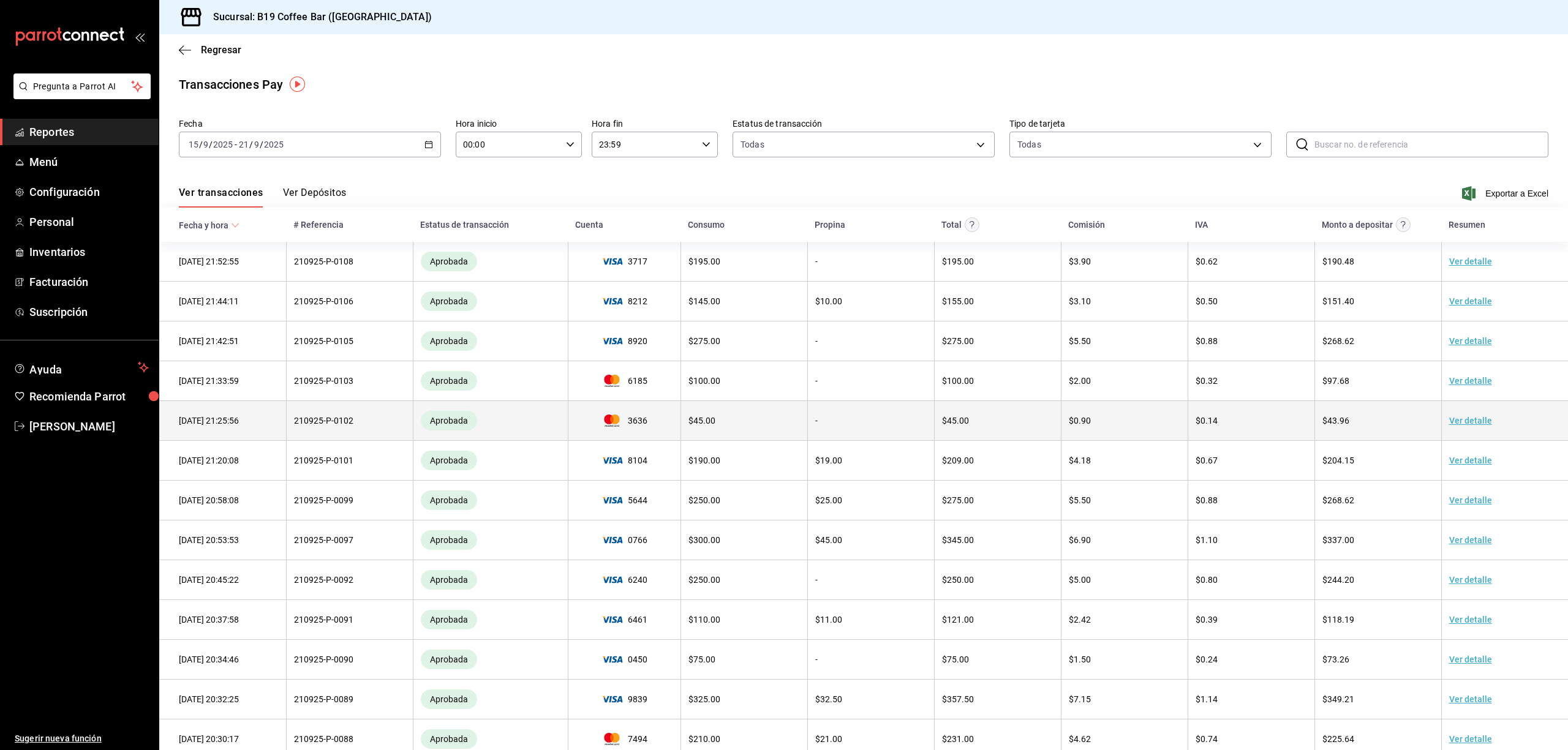
click at [917, 414] on td "-" at bounding box center [871, 421] width 127 height 40
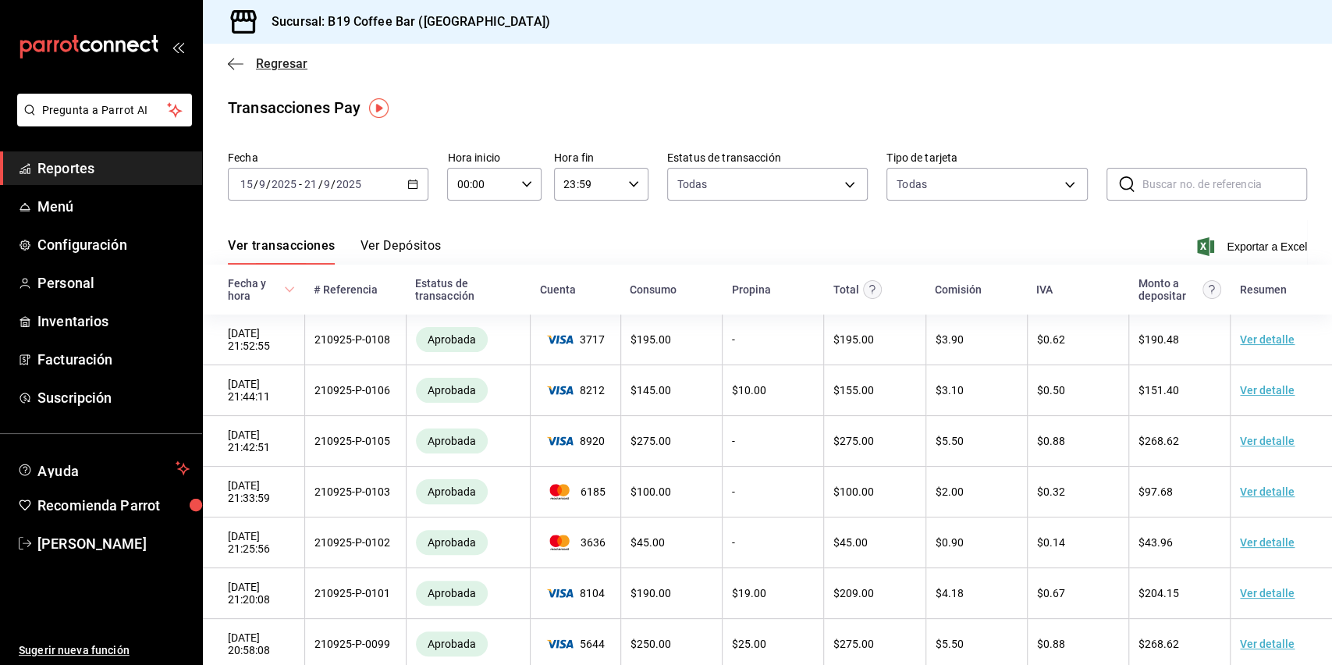
click at [229, 63] on icon "button" at bounding box center [231, 64] width 6 height 12
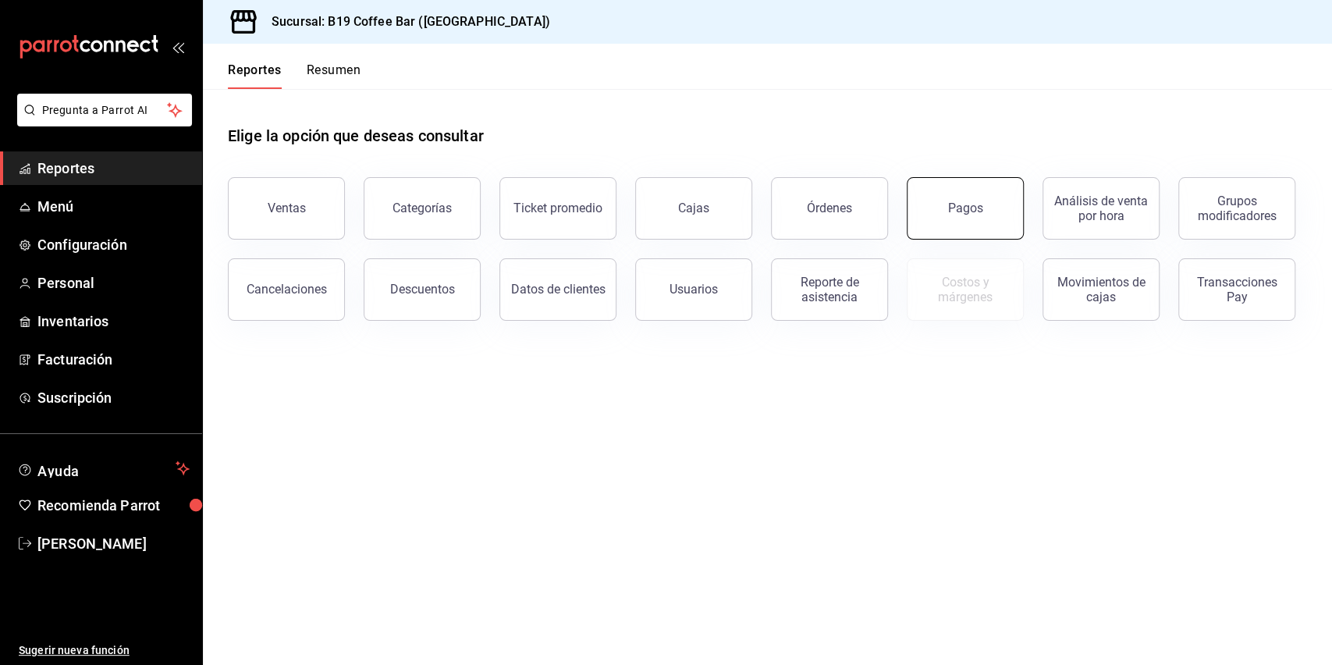
click at [941, 206] on button "Pagos" at bounding box center [965, 208] width 117 height 62
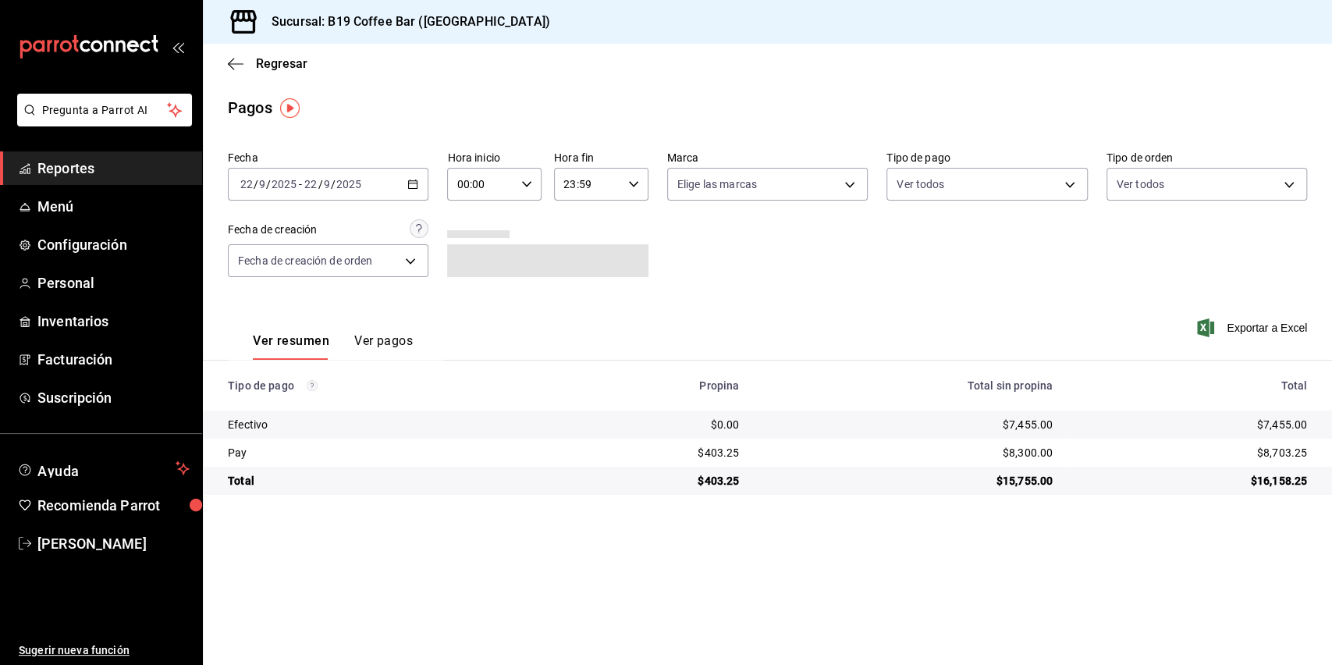
click at [393, 172] on div "[DATE] [DATE] - [DATE] [DATE]" at bounding box center [328, 184] width 201 height 33
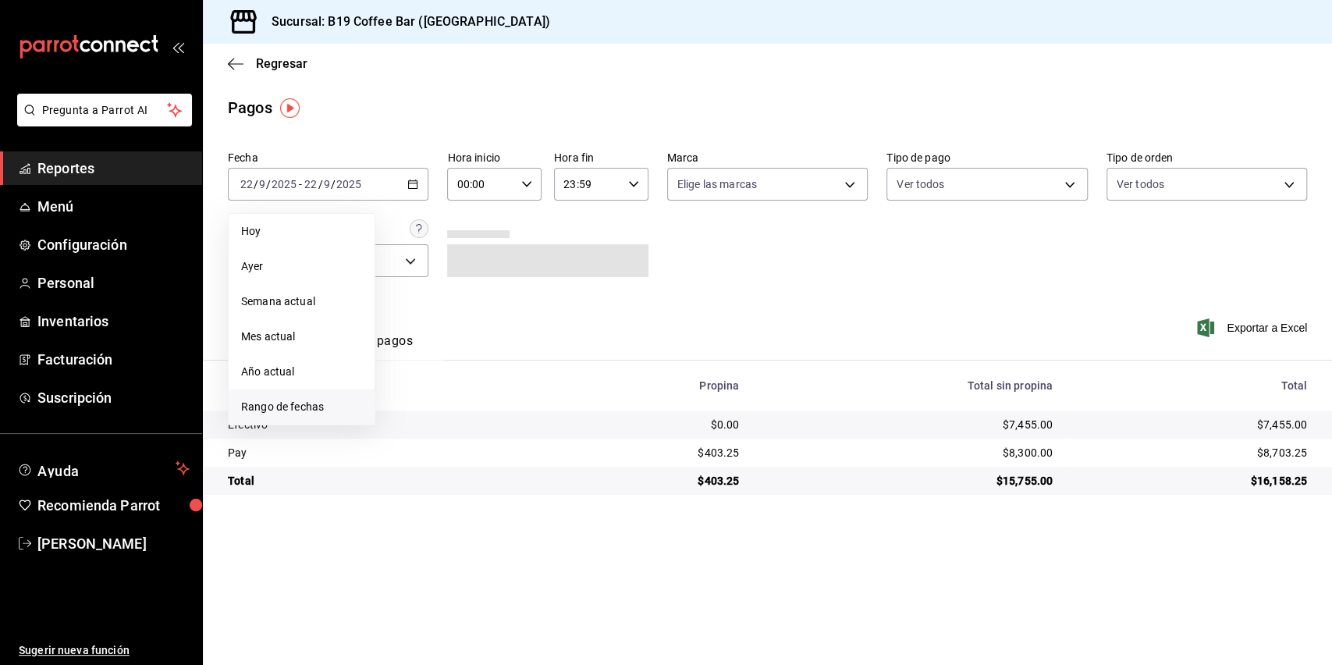
click at [306, 400] on span "Rango de fechas" at bounding box center [301, 407] width 121 height 16
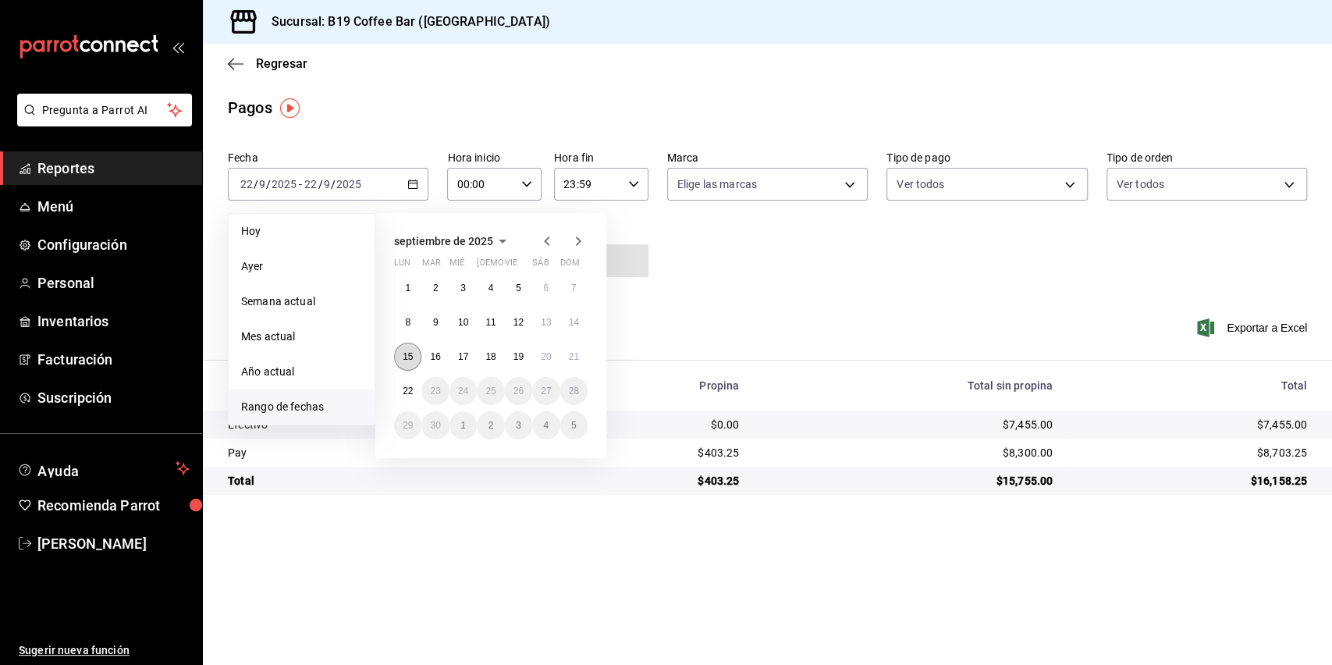
click at [403, 355] on abbr "15" at bounding box center [408, 356] width 10 height 11
click at [585, 357] on button "21" at bounding box center [573, 357] width 27 height 28
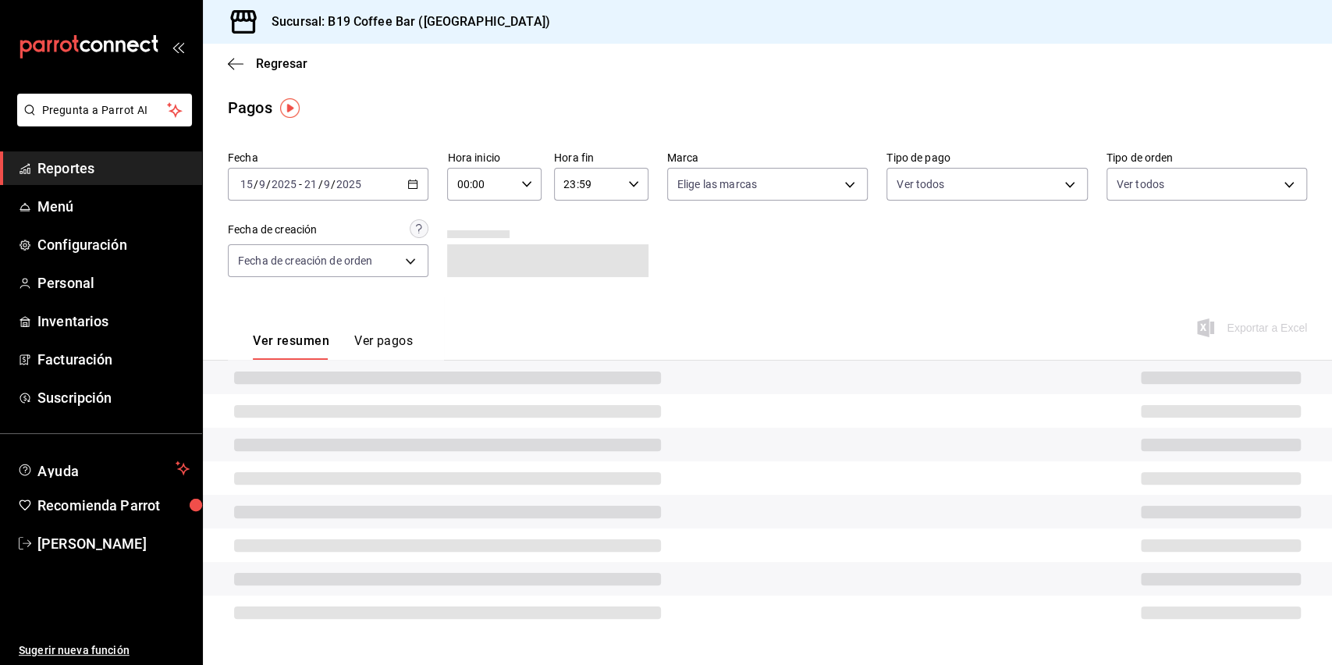
click at [664, 301] on div "Ver resumen Ver pagos Exportar a Excel" at bounding box center [767, 337] width 1129 height 83
